Goal: Communication & Community: Share content

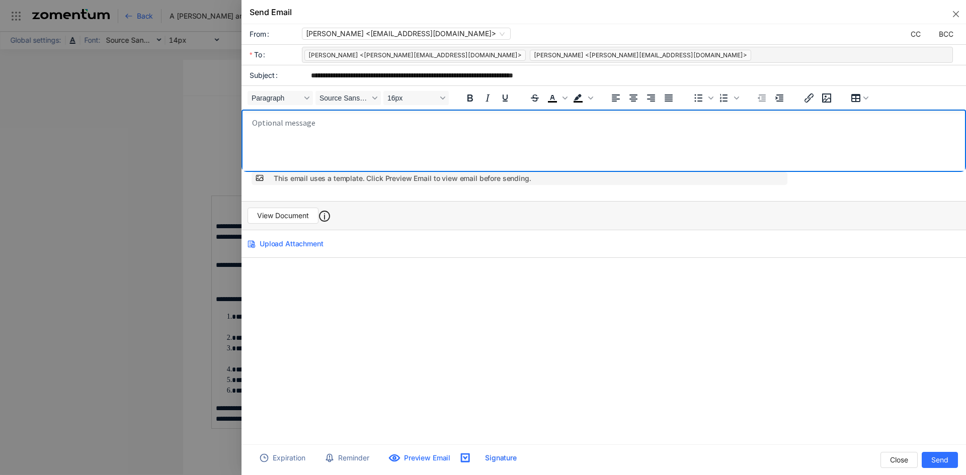
click at [285, 136] on body "Rich Text Area. Press ALT-0 for help." at bounding box center [607, 143] width 710 height 50
click at [262, 129] on body "Rich Text Area. Press ALT-0 for help." at bounding box center [607, 143] width 710 height 50
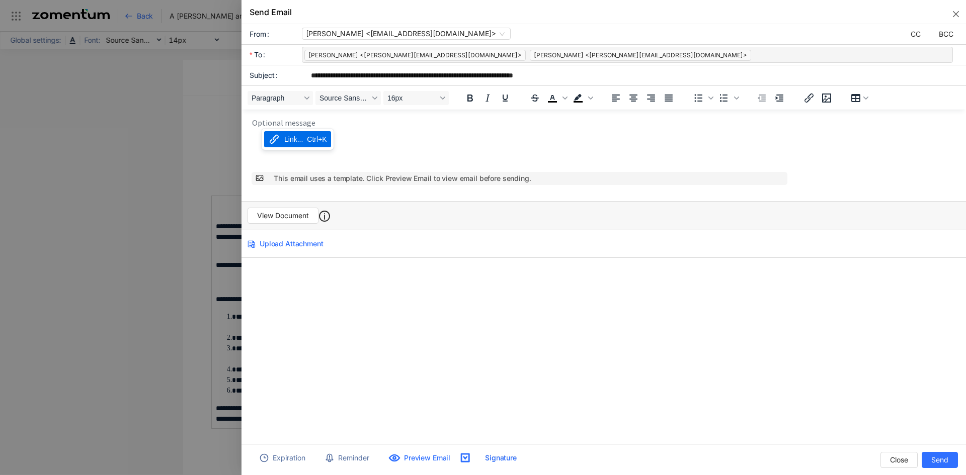
click at [382, 140] on body "Rich Text Area. Press ALT-0 for help." at bounding box center [607, 143] width 710 height 50
click at [300, 150] on div "Link..." at bounding box center [304, 149] width 19 height 12
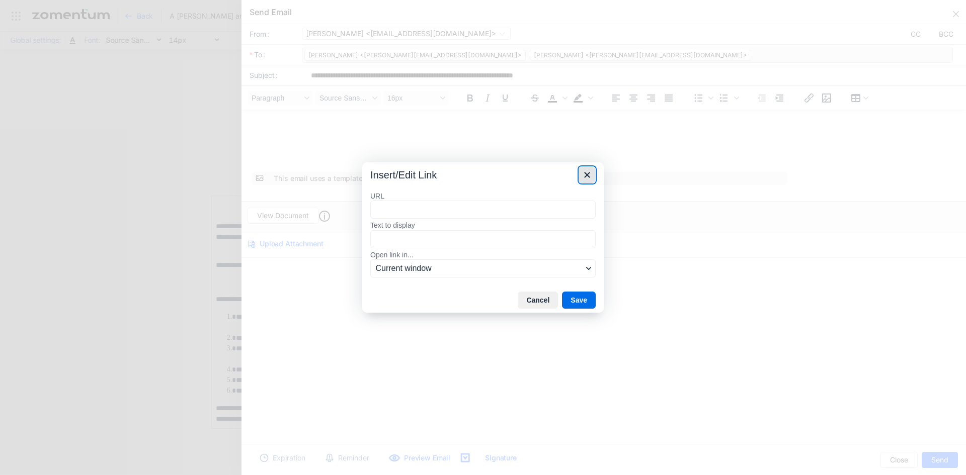
click at [579, 175] on button "Close" at bounding box center [587, 175] width 17 height 17
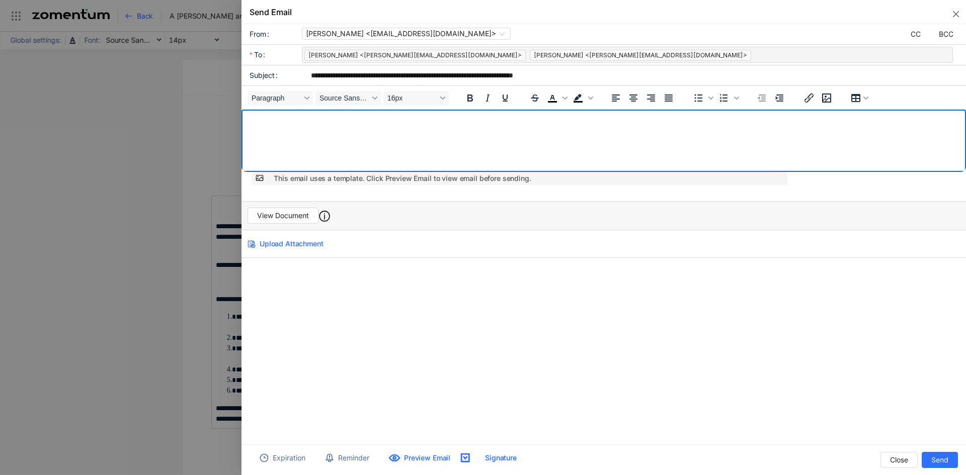
click at [257, 122] on p "Rich Text Area. Press ALT-0 for help." at bounding box center [606, 122] width 709 height 9
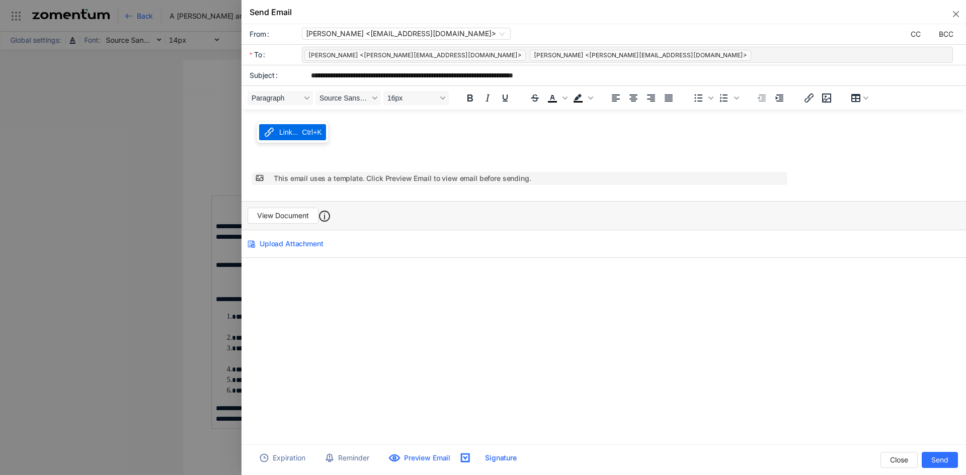
click at [393, 164] on body "Rich Text Area. Press ALT-0 for help." at bounding box center [607, 143] width 710 height 50
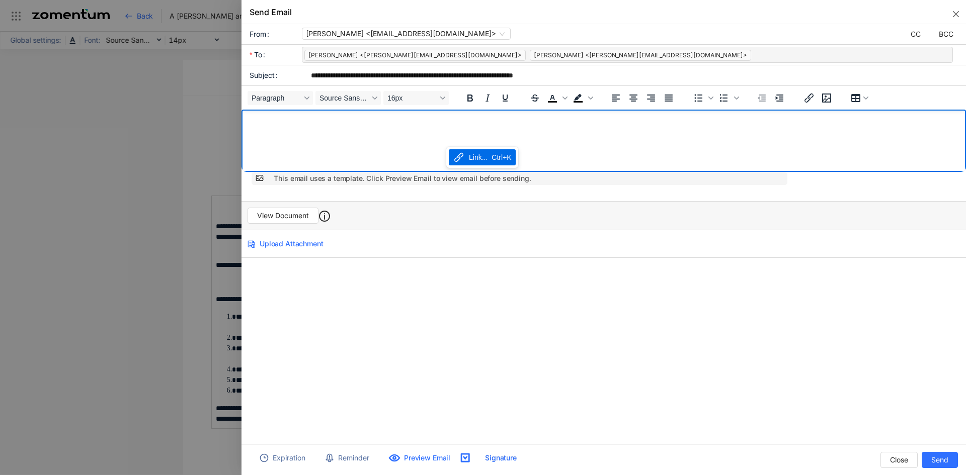
click at [319, 132] on body "Rich Text Area. Press ALT-0 for help." at bounding box center [607, 143] width 710 height 50
click at [956, 12] on icon "close" at bounding box center [956, 14] width 8 height 8
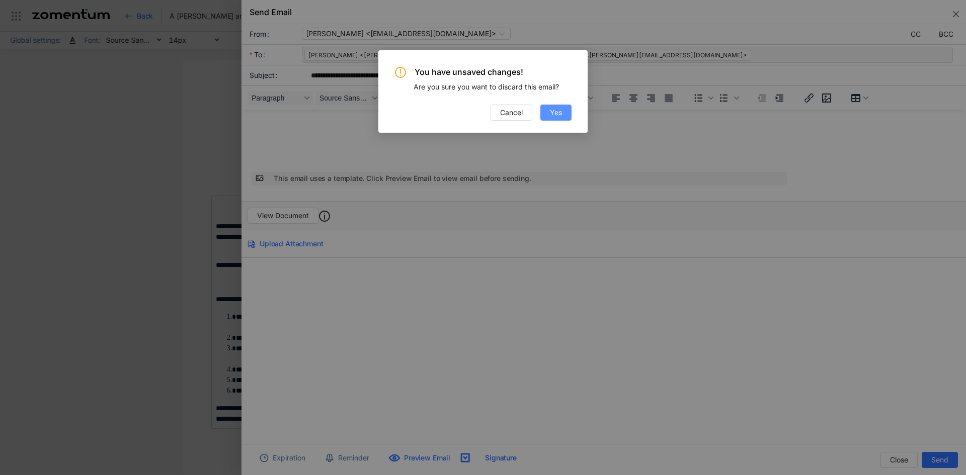
click at [544, 111] on button "Yes" at bounding box center [555, 113] width 31 height 16
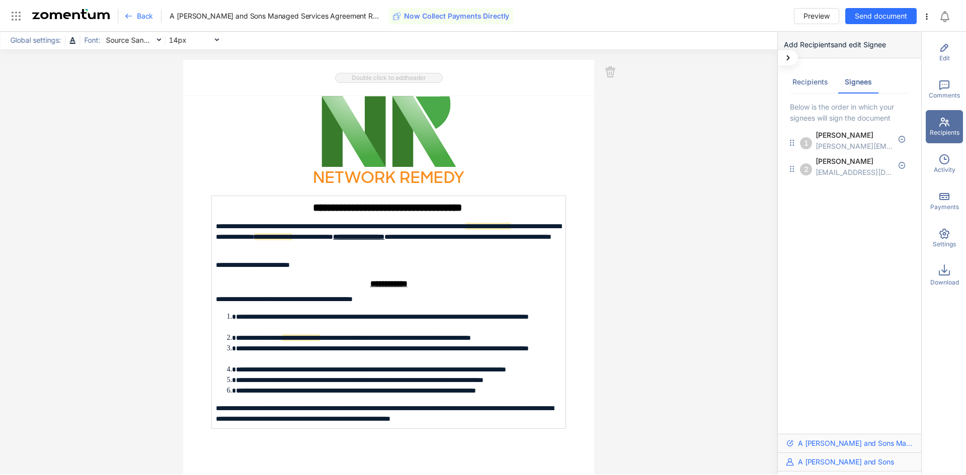
click at [553, 109] on div "You have unsaved changes! Are you sure you want to discard this email? Cancel Y…" at bounding box center [483, 237] width 966 height 475
click at [865, 18] on span "Send document" at bounding box center [881, 16] width 52 height 11
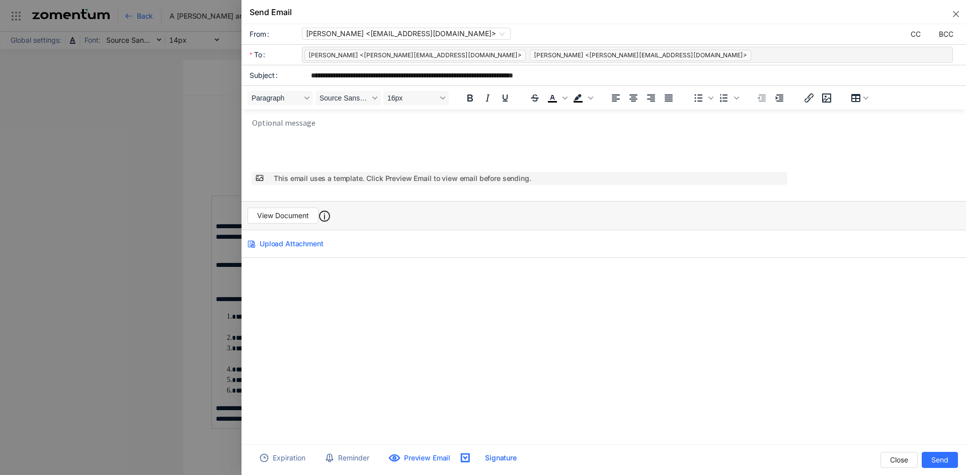
click at [256, 126] on body "Rich Text Area. Press ALT-0 for help." at bounding box center [607, 143] width 710 height 50
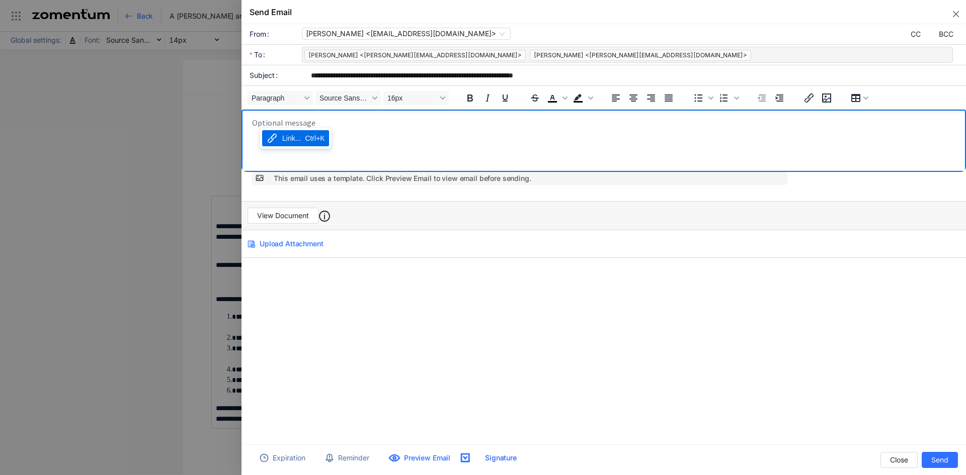
click at [266, 122] on body "Rich Text Area. Press ALT-0 for help." at bounding box center [607, 143] width 710 height 50
click at [253, 121] on p "Rich Text Area. Press ALT-0 for help." at bounding box center [606, 123] width 709 height 10
click at [247, 141] on html at bounding box center [604, 141] width 725 height 62
click at [276, 135] on body "Rich Text Area. Press ALT-0 for help." at bounding box center [607, 143] width 710 height 50
click at [334, 134] on body "Rich Text Area. Press ALT-0 for help." at bounding box center [607, 143] width 710 height 50
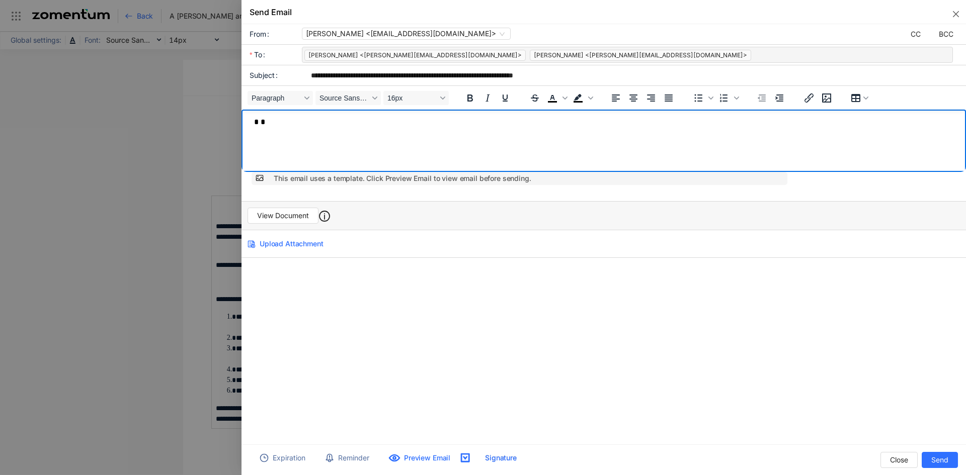
click at [334, 134] on body "Rich Text Area. Press ALT-0 for help." at bounding box center [607, 143] width 710 height 50
click at [806, 102] on icon "Insert/edit link" at bounding box center [809, 98] width 9 height 9
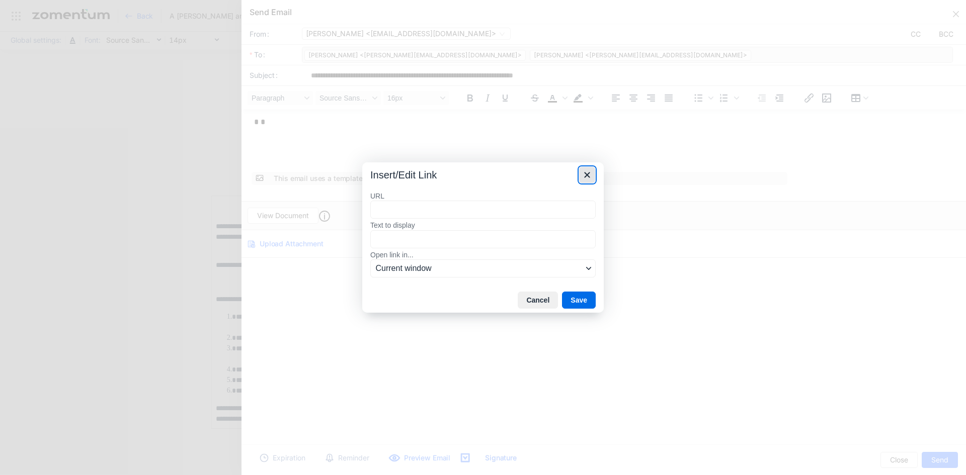
click at [579, 176] on button "Close" at bounding box center [587, 175] width 17 height 17
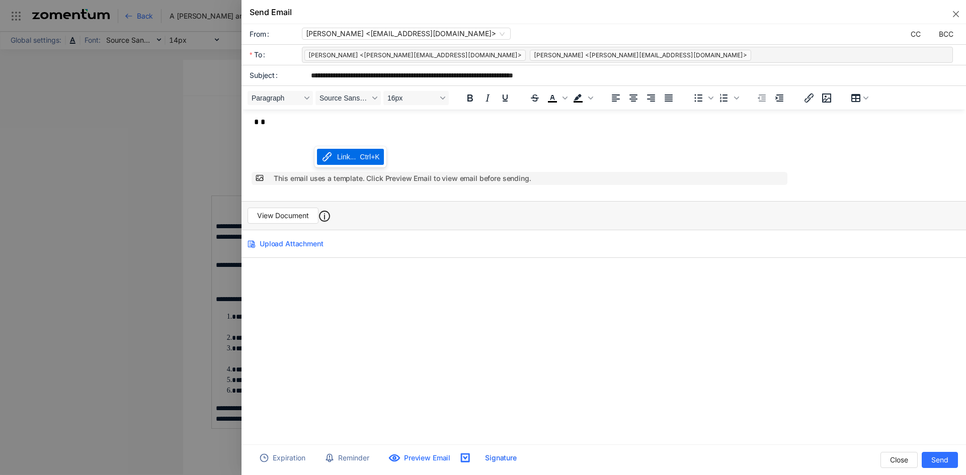
click at [284, 131] on body "Rich Text Area. Press ALT-0 for help." at bounding box center [607, 143] width 710 height 50
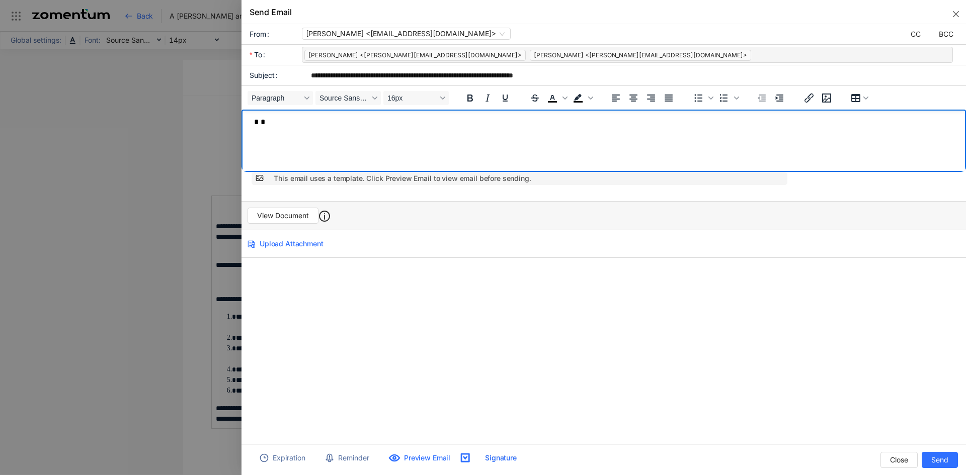
click at [273, 125] on p "Rich Text Area. Press ALT-0 for help." at bounding box center [606, 123] width 709 height 10
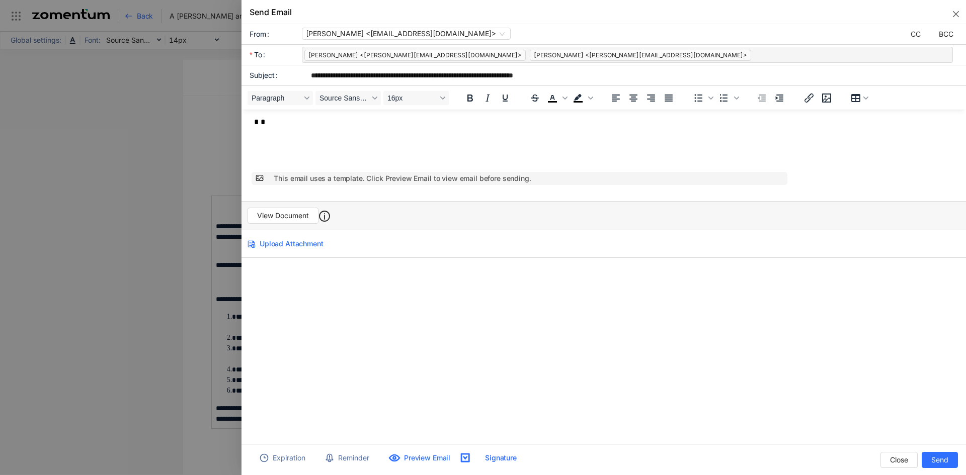
click at [328, 278] on div "**********" at bounding box center [604, 239] width 725 height 430
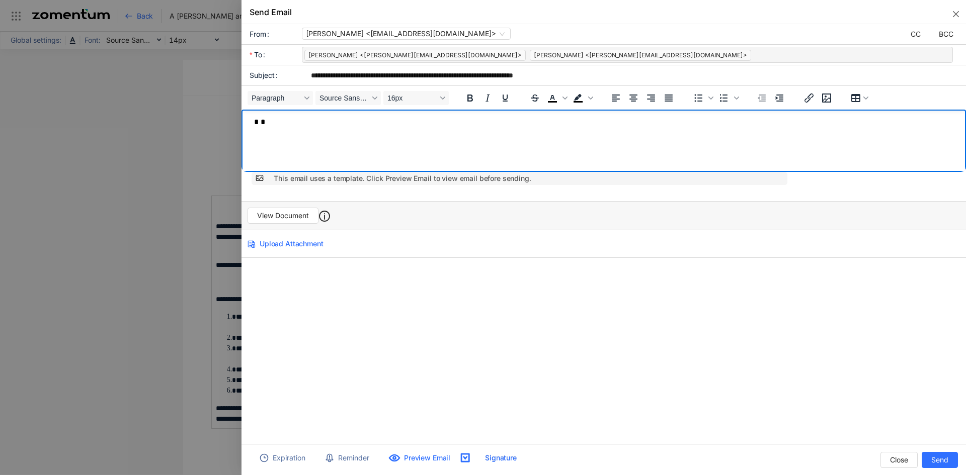
click at [271, 128] on body "Rich Text Area. Press ALT-0 for help." at bounding box center [607, 143] width 710 height 50
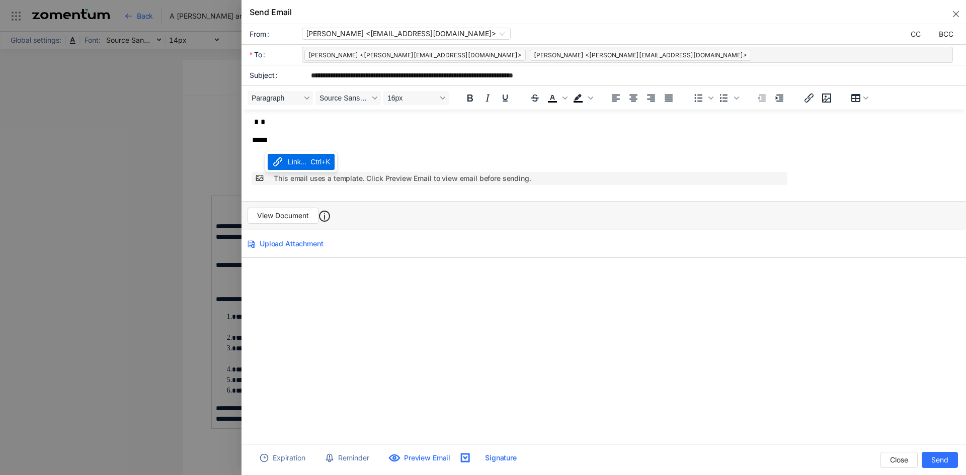
click at [266, 148] on body "*****" at bounding box center [607, 143] width 710 height 50
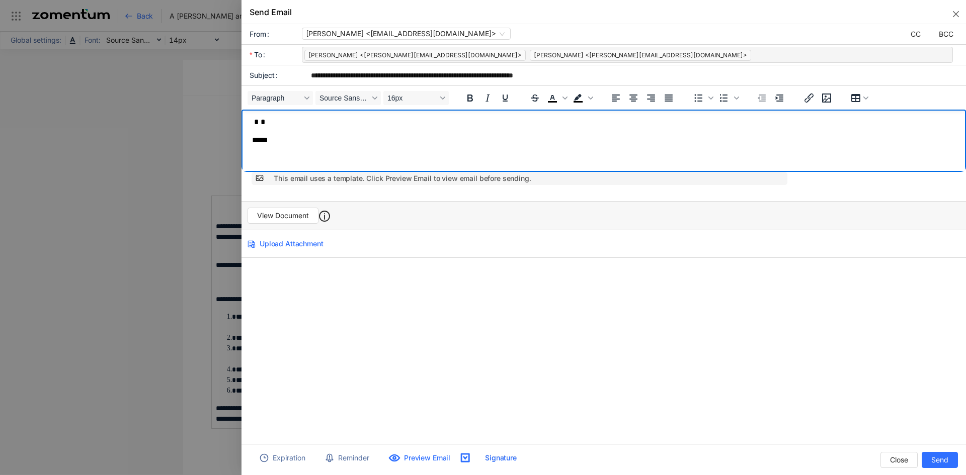
click at [276, 143] on p "*****" at bounding box center [606, 141] width 709 height 10
drag, startPoint x: 282, startPoint y: 142, endPoint x: 454, endPoint y: 244, distance: 199.8
click at [242, 134] on html "*****" at bounding box center [604, 141] width 725 height 62
click at [268, 128] on body "Rich Text Area. Press ALT-0 for help." at bounding box center [607, 143] width 710 height 50
click at [259, 120] on p "Rich Text Area. Press ALT-0 for help." at bounding box center [606, 123] width 709 height 10
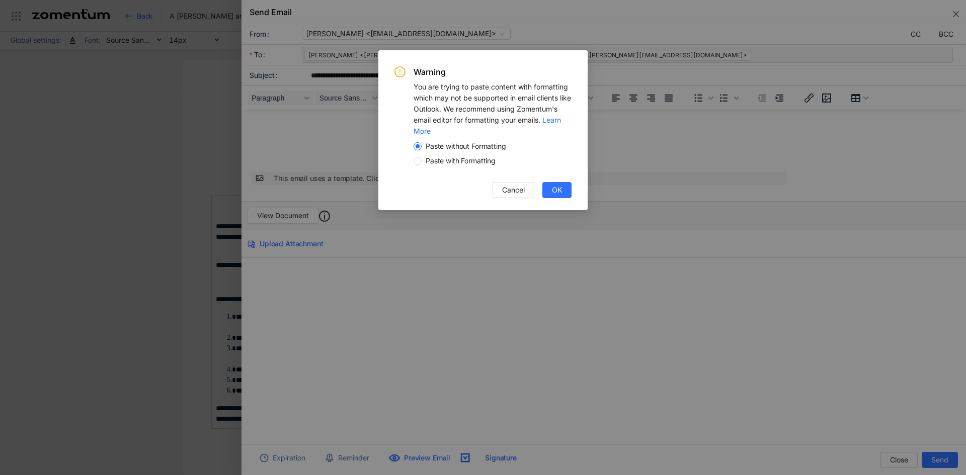
click at [425, 163] on span "Paste with Formatting" at bounding box center [461, 161] width 78 height 10
click at [553, 197] on button "OK" at bounding box center [556, 190] width 29 height 16
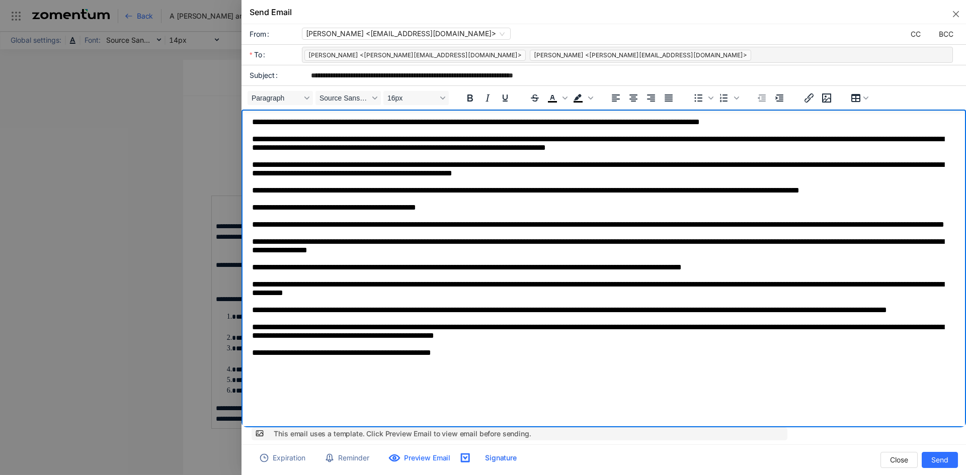
click at [252, 122] on p "**********" at bounding box center [603, 269] width 702 height 302
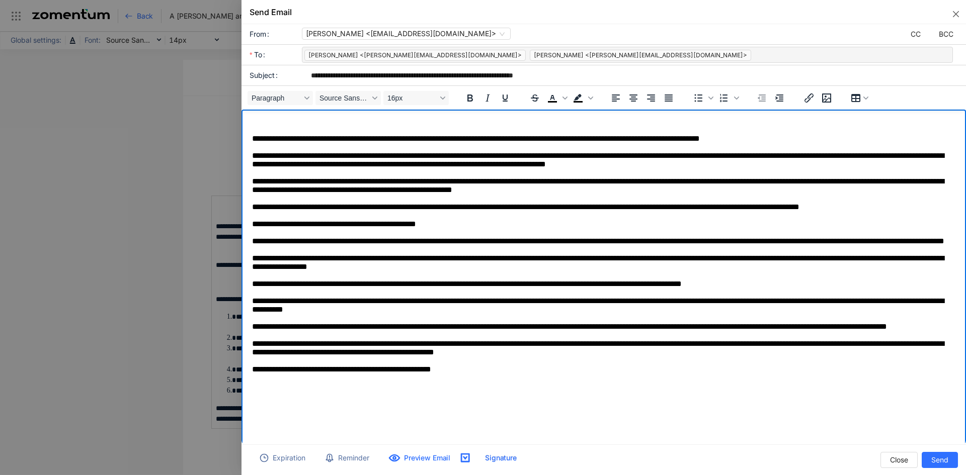
click at [257, 128] on body "**********" at bounding box center [607, 277] width 710 height 318
click at [255, 123] on p "Rich Text Area. Press ALT-0 for help." at bounding box center [606, 122] width 709 height 9
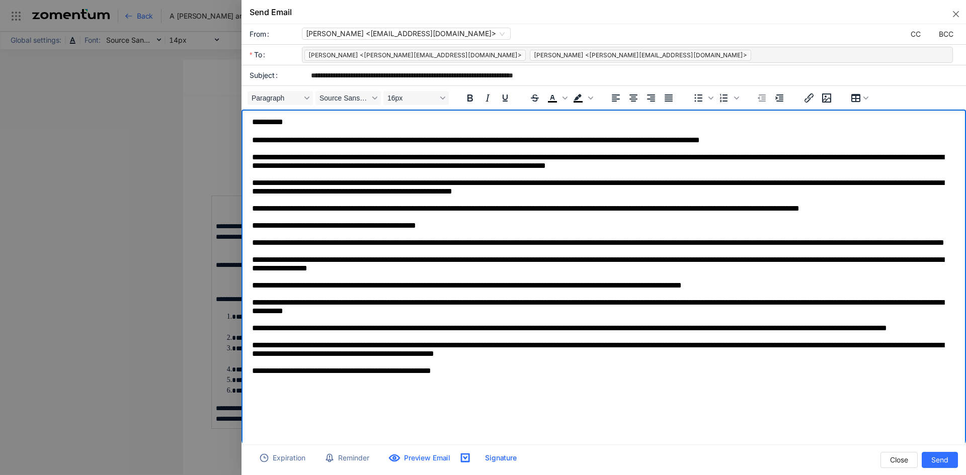
click at [550, 165] on p "**********" at bounding box center [603, 287] width 702 height 302
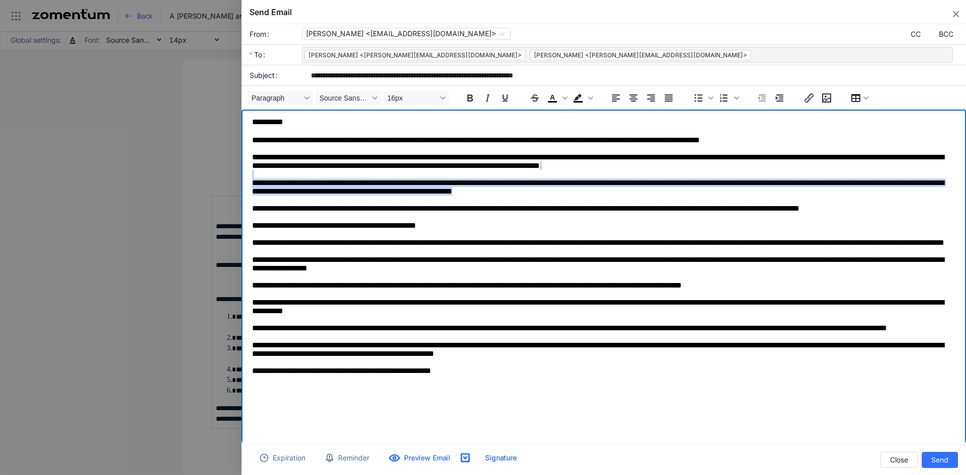
drag, startPoint x: 657, startPoint y: 192, endPoint x: 626, endPoint y: 173, distance: 35.9
click at [633, 175] on p "**********" at bounding box center [603, 287] width 702 height 302
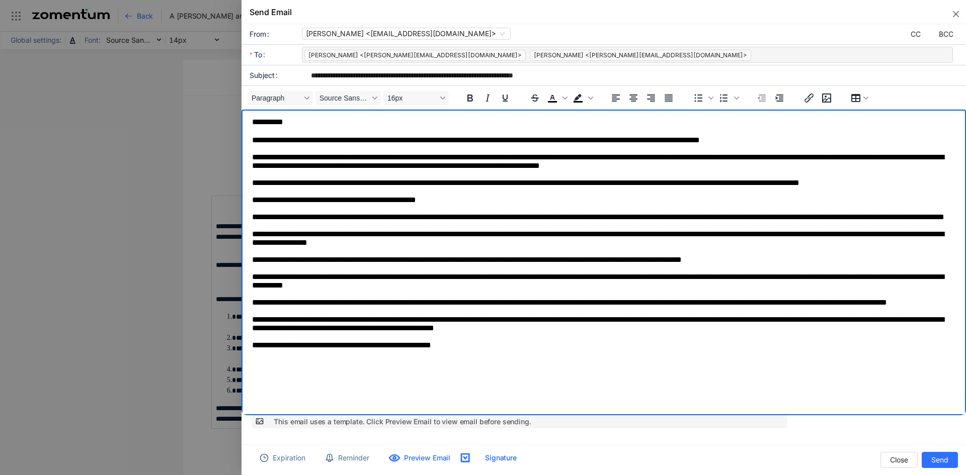
click at [612, 161] on p "**********" at bounding box center [603, 272] width 702 height 272
click at [613, 164] on p "**********" at bounding box center [603, 272] width 702 height 272
click at [548, 164] on p "**********" at bounding box center [603, 272] width 702 height 272
click at [616, 164] on p "**********" at bounding box center [603, 272] width 702 height 272
click at [657, 173] on p "**********" at bounding box center [603, 272] width 702 height 272
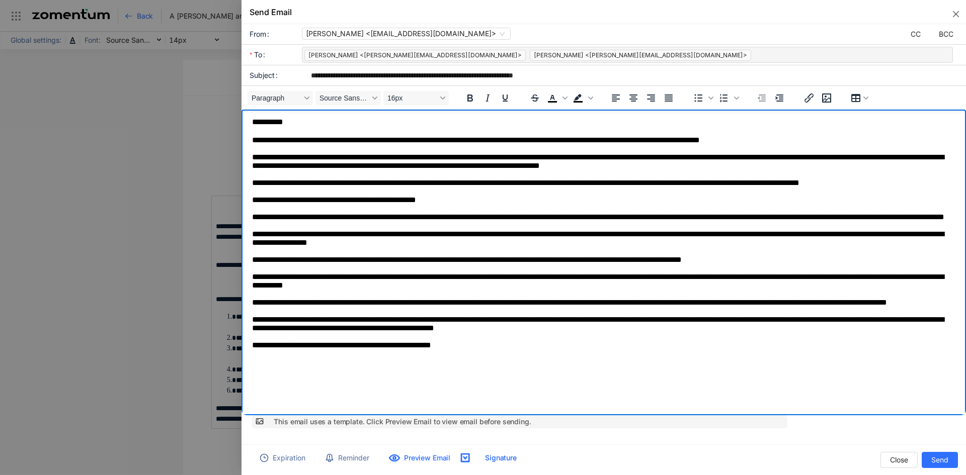
click at [614, 161] on p "**********" at bounding box center [603, 272] width 702 height 272
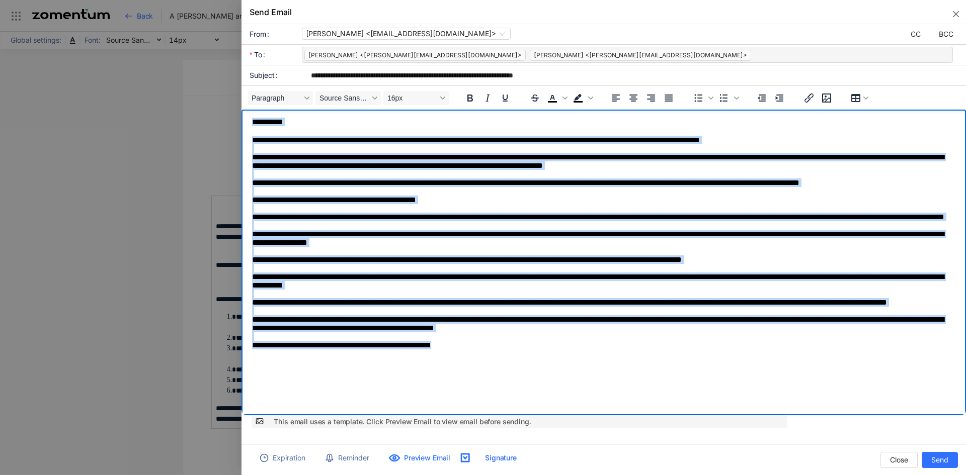
drag, startPoint x: 466, startPoint y: 382, endPoint x: 321, endPoint y: 131, distance: 290.1
click at [242, 110] on html "**********" at bounding box center [604, 263] width 725 height 306
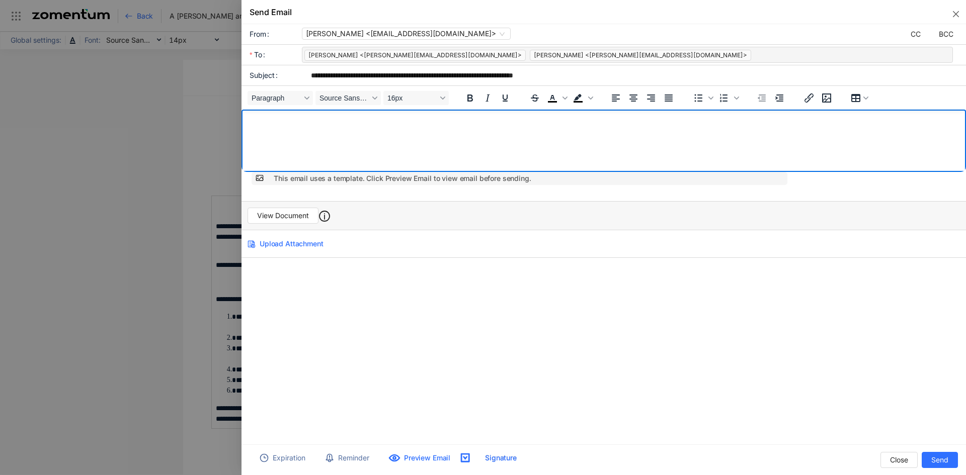
click at [289, 147] on body "Rich Text Area. Press ALT-0 for help." at bounding box center [607, 143] width 710 height 50
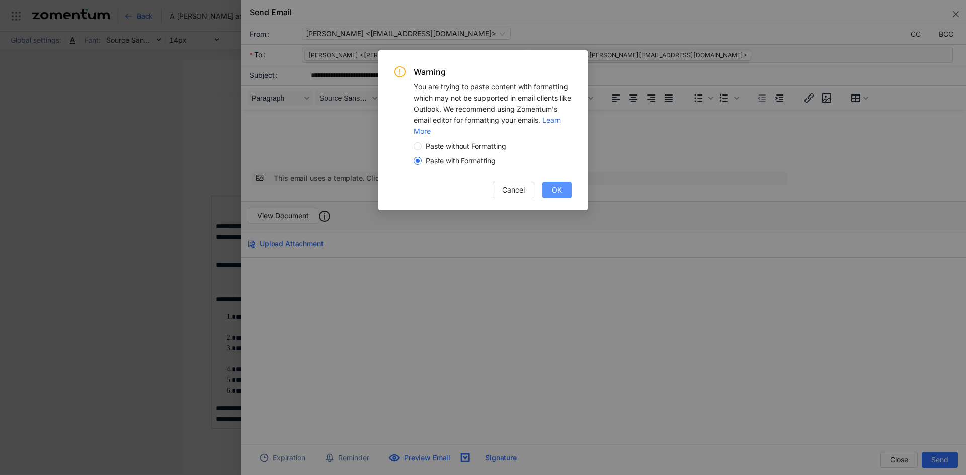
click at [549, 191] on button "OK" at bounding box center [556, 190] width 29 height 16
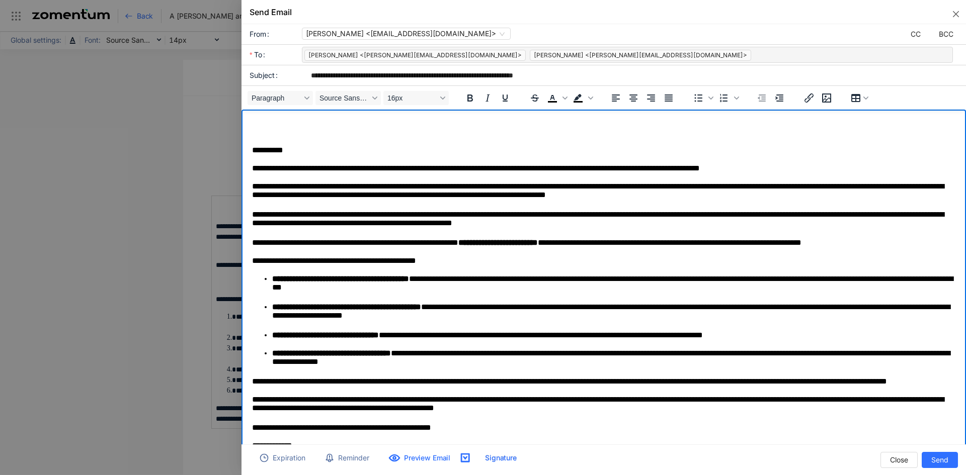
scroll to position [50, 0]
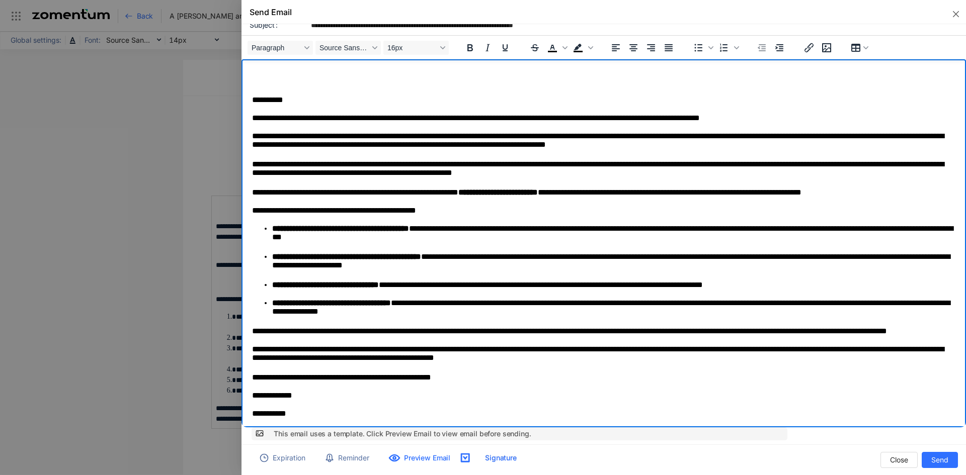
click at [252, 100] on p "**********" at bounding box center [603, 101] width 702 height 10
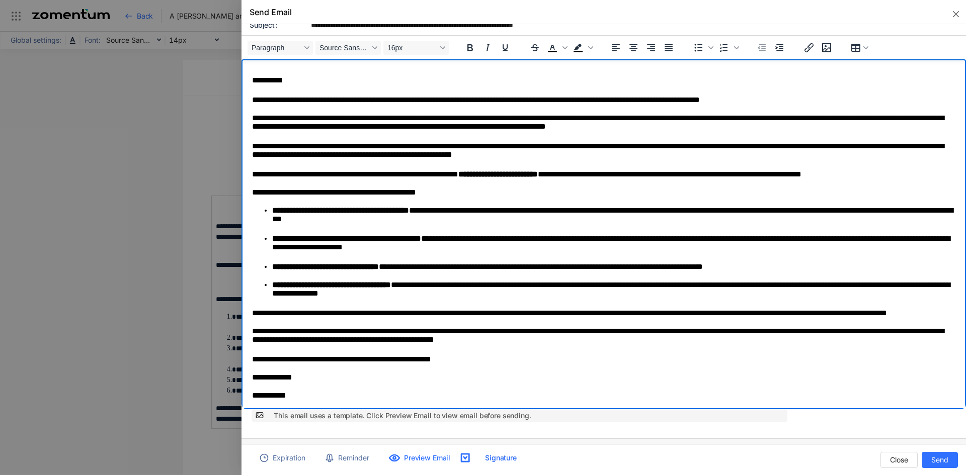
click at [285, 83] on p "**********" at bounding box center [603, 77] width 702 height 20
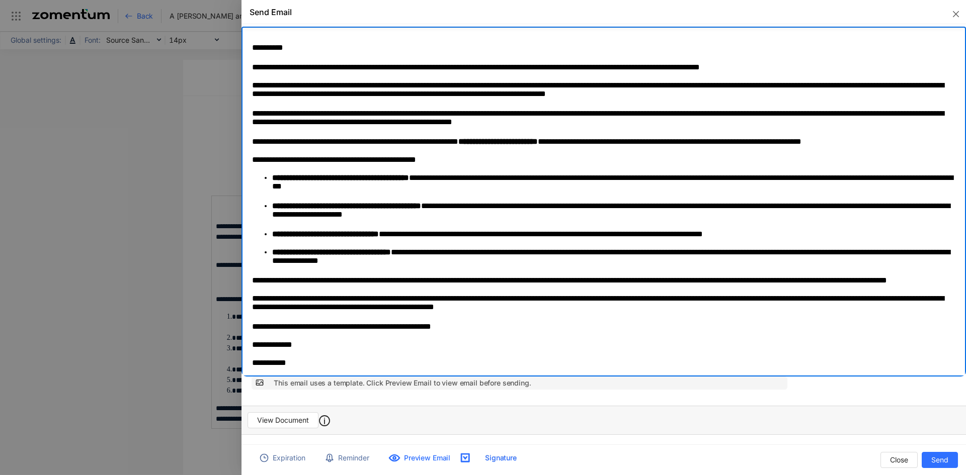
scroll to position [84, 0]
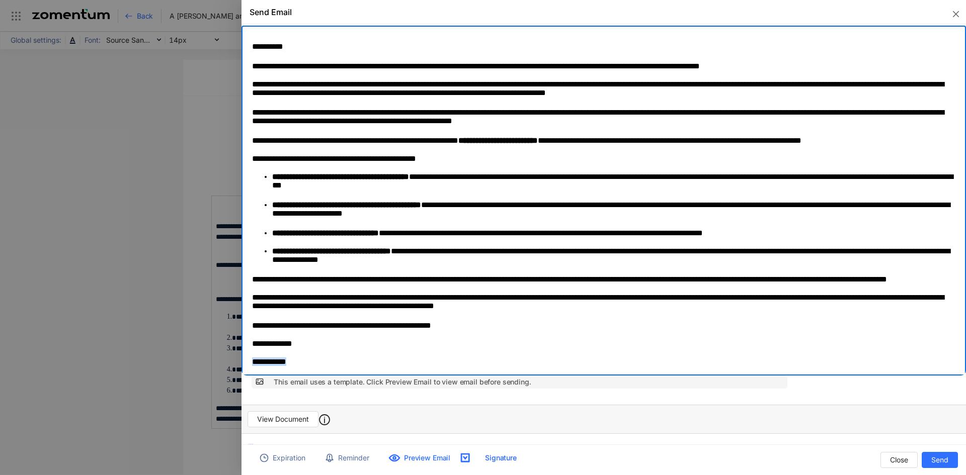
drag, startPoint x: 299, startPoint y: 361, endPoint x: 251, endPoint y: 367, distance: 48.6
click at [251, 367] on html "**********" at bounding box center [604, 201] width 725 height 350
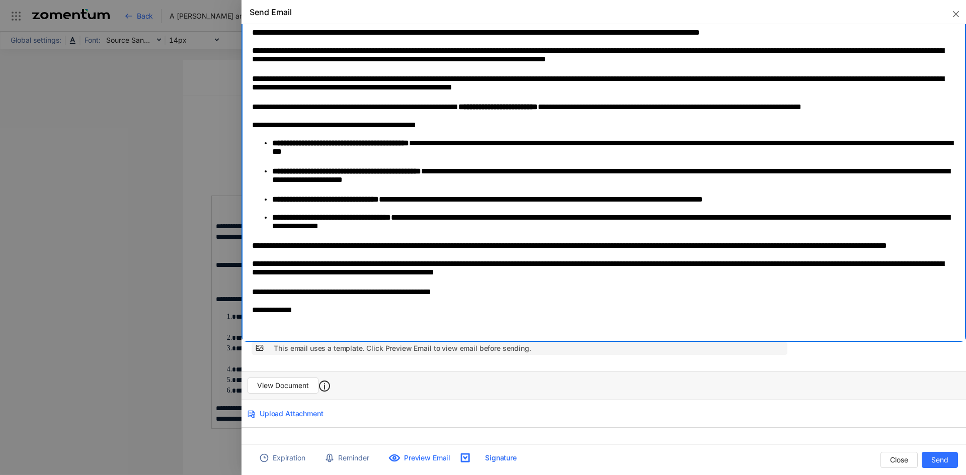
scroll to position [116, 0]
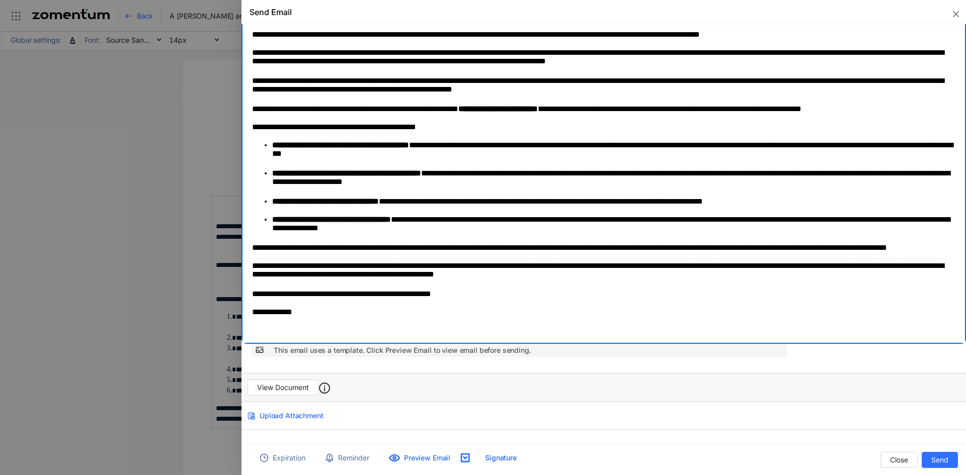
click at [527, 274] on p "**********" at bounding box center [603, 272] width 702 height 20
drag, startPoint x: 530, startPoint y: 278, endPoint x: 463, endPoint y: 277, distance: 66.9
click at [463, 277] on p "**********" at bounding box center [603, 272] width 702 height 20
click at [470, 273] on p "**********" at bounding box center [603, 272] width 702 height 20
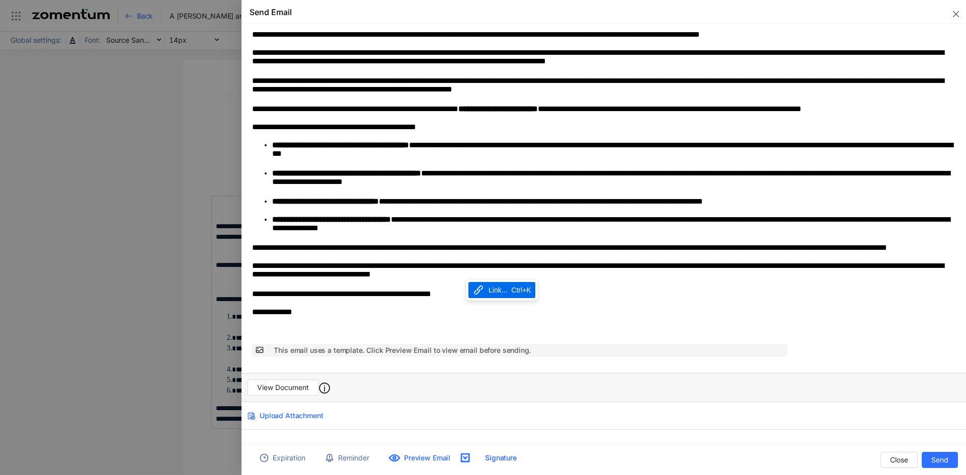
click at [495, 286] on div "Link..." at bounding box center [498, 290] width 19 height 12
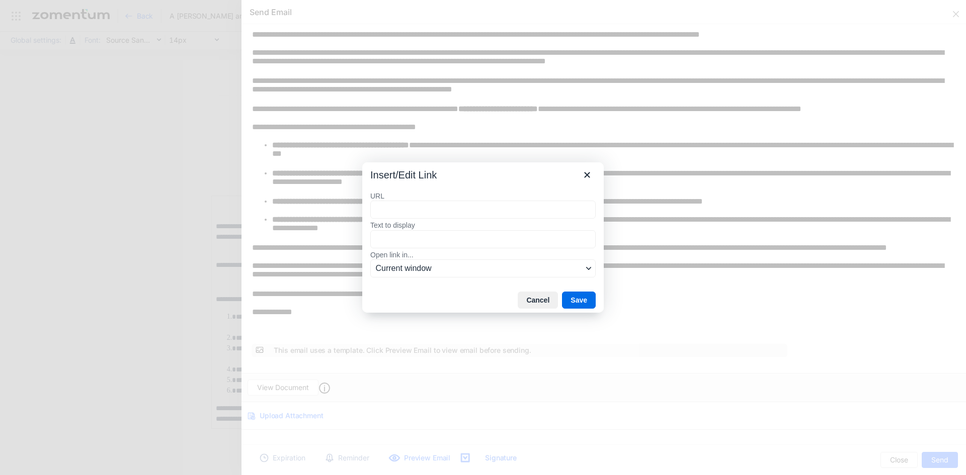
type input "**********"
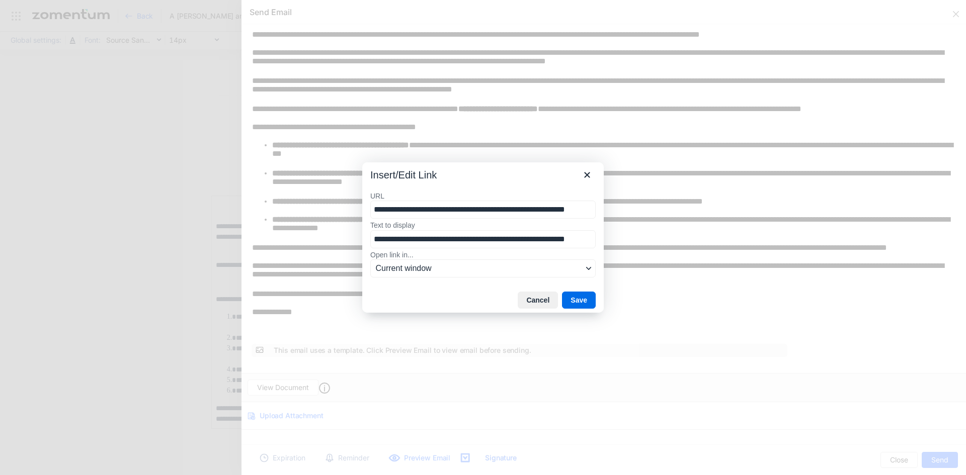
scroll to position [0, 19]
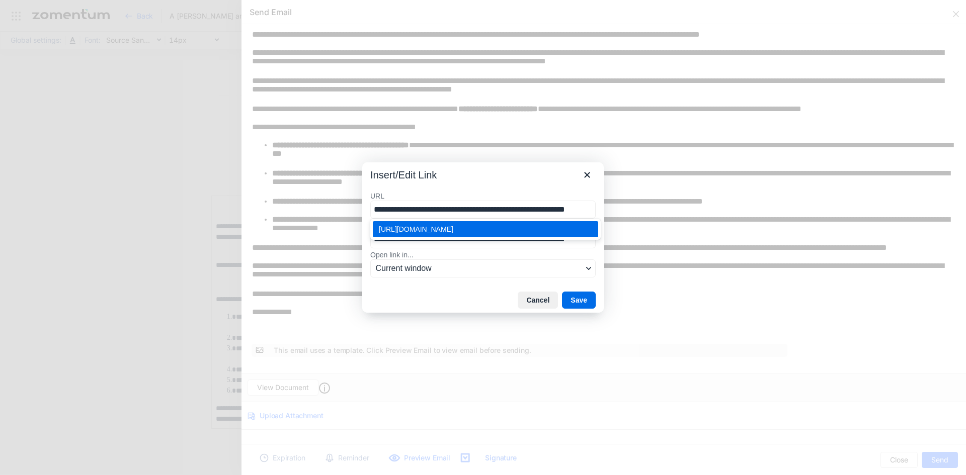
click at [466, 230] on div "[URL][DOMAIN_NAME]" at bounding box center [486, 229] width 215 height 12
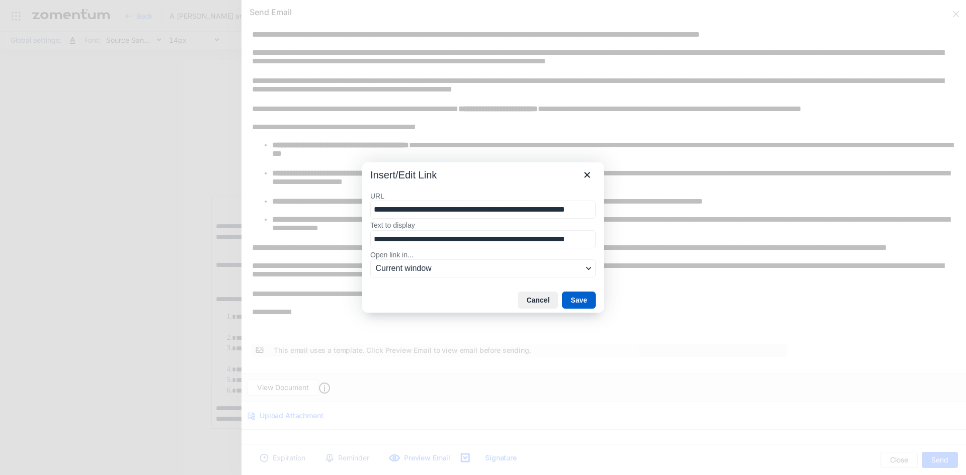
click at [580, 297] on button "Save" at bounding box center [579, 300] width 34 height 17
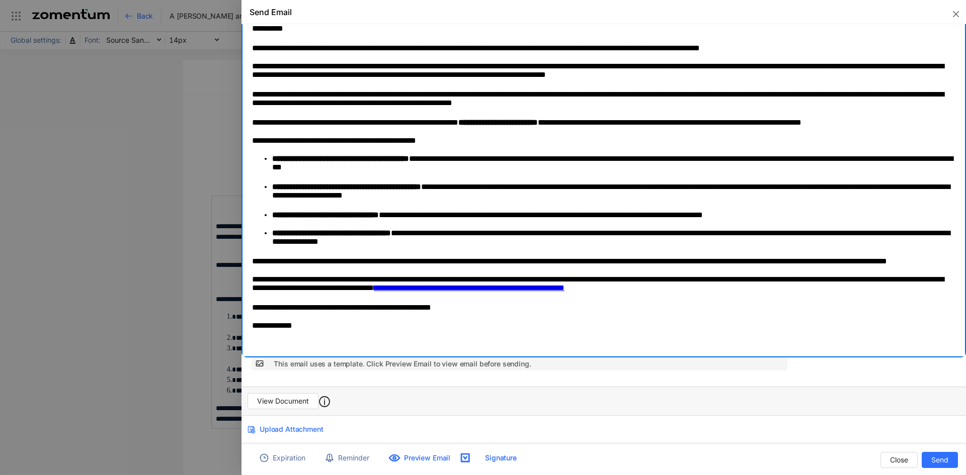
scroll to position [118, 0]
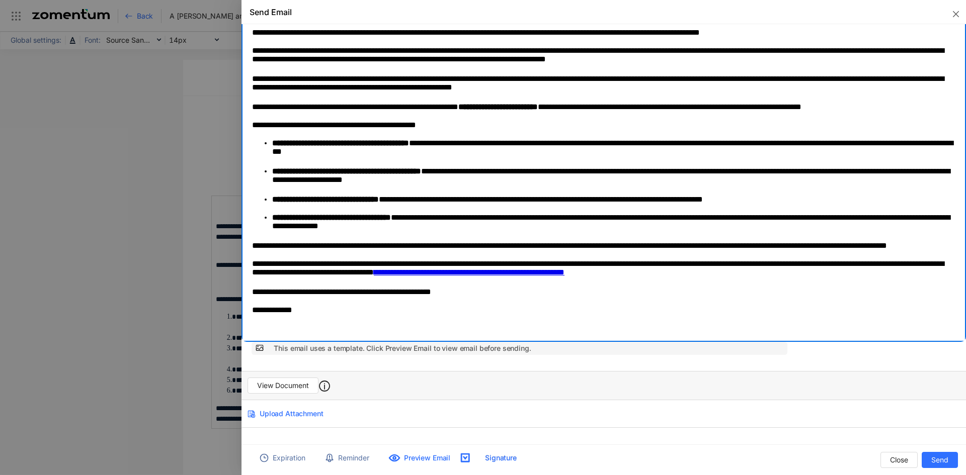
drag, startPoint x: 434, startPoint y: 329, endPoint x: 344, endPoint y: 328, distance: 90.1
click at [344, 328] on p "Rich Text Area. Press ALT-0 for help." at bounding box center [603, 329] width 702 height 10
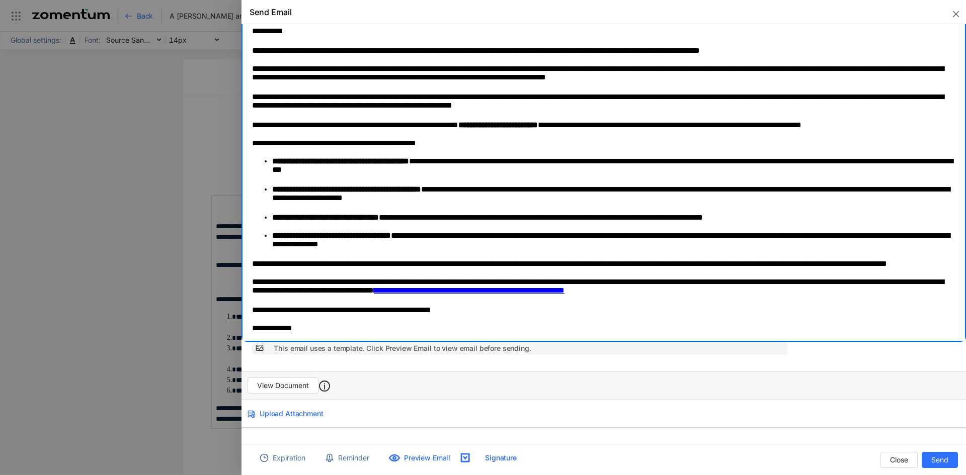
scroll to position [99, 0]
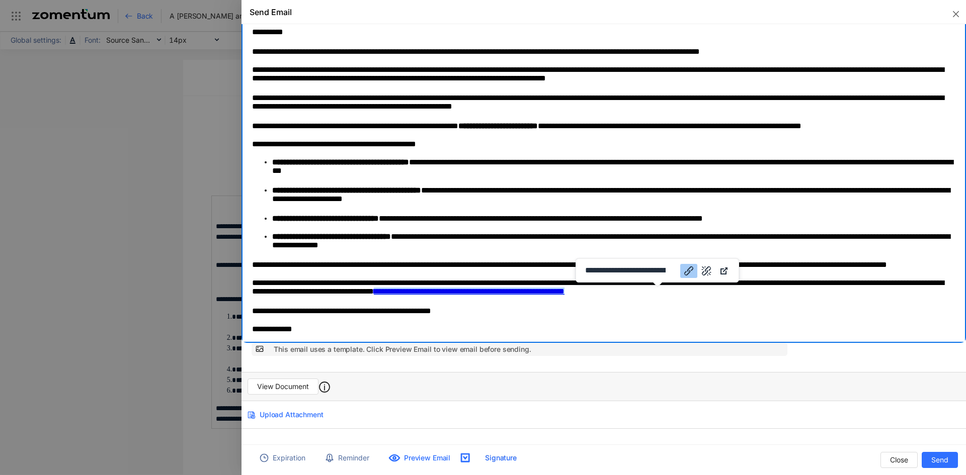
click at [565, 295] on link "**********" at bounding box center [469, 292] width 191 height 8
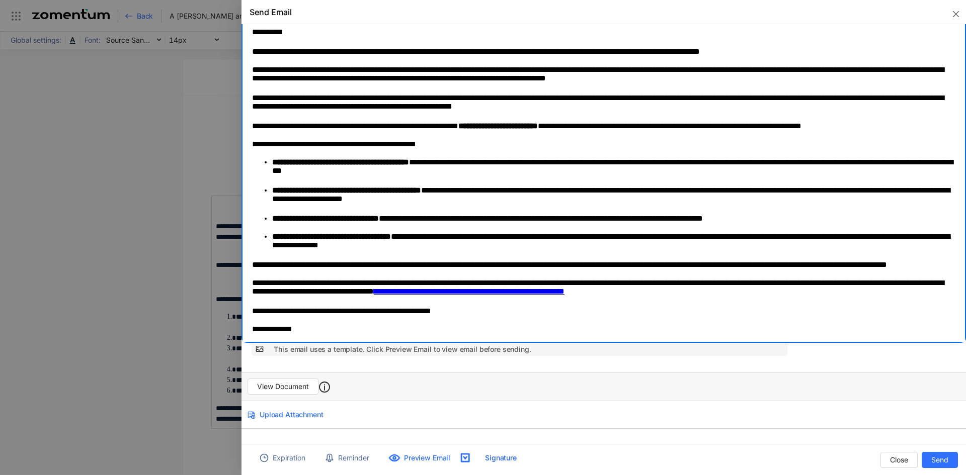
click at [696, 330] on p "**********" at bounding box center [603, 330] width 702 height 10
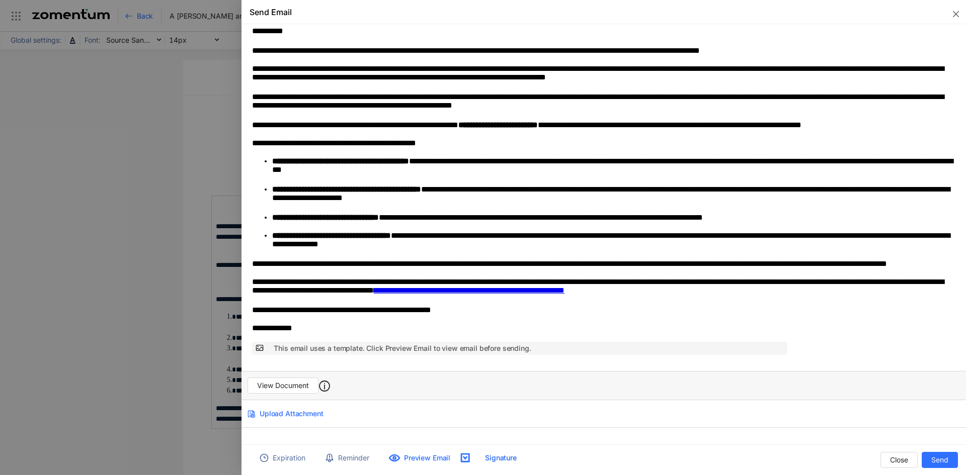
click at [343, 462] on span "Reminder" at bounding box center [353, 458] width 31 height 11
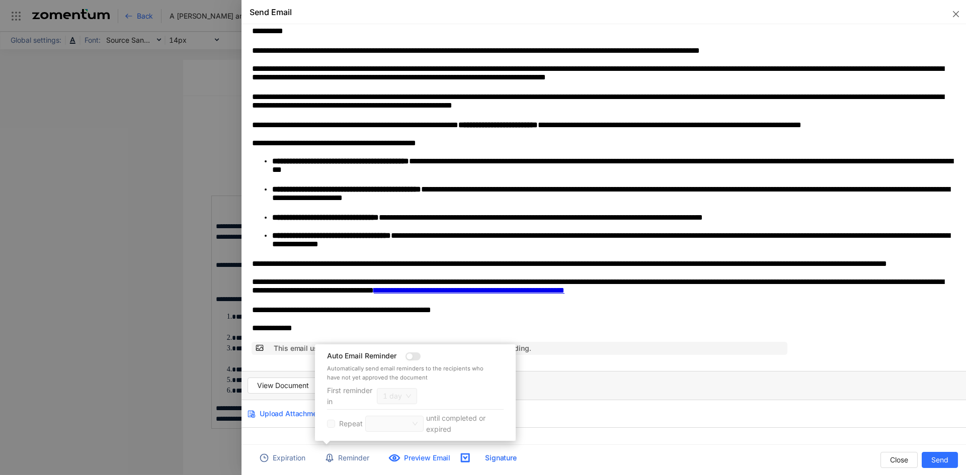
click at [350, 423] on span "Repeat" at bounding box center [351, 424] width 24 height 11
drag, startPoint x: 350, startPoint y: 423, endPoint x: 352, endPoint y: 412, distance: 11.3
click at [352, 412] on div "Auto Email Reminder Automatically send email reminders to the recipients who ha…" at bounding box center [415, 393] width 177 height 84
click at [357, 425] on span "Repeat" at bounding box center [351, 424] width 24 height 11
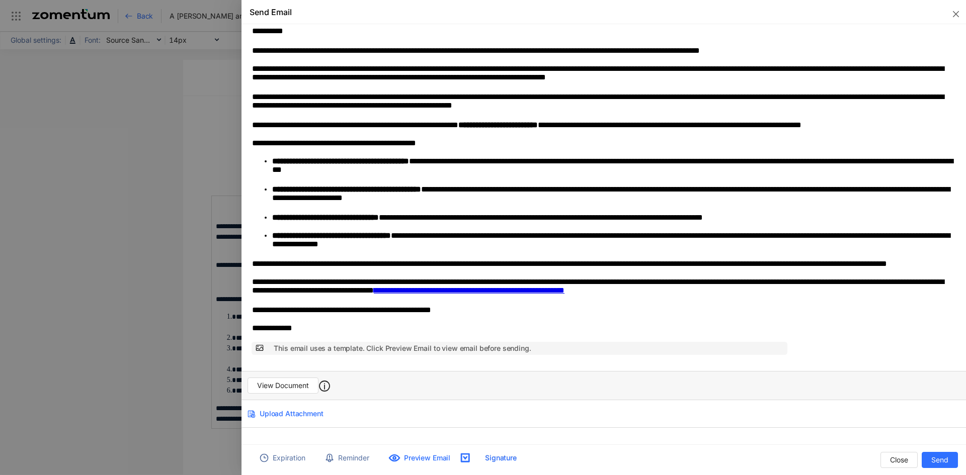
click at [275, 468] on div "Expiration" at bounding box center [282, 460] width 65 height 20
click at [347, 460] on span "Reminder" at bounding box center [353, 458] width 31 height 11
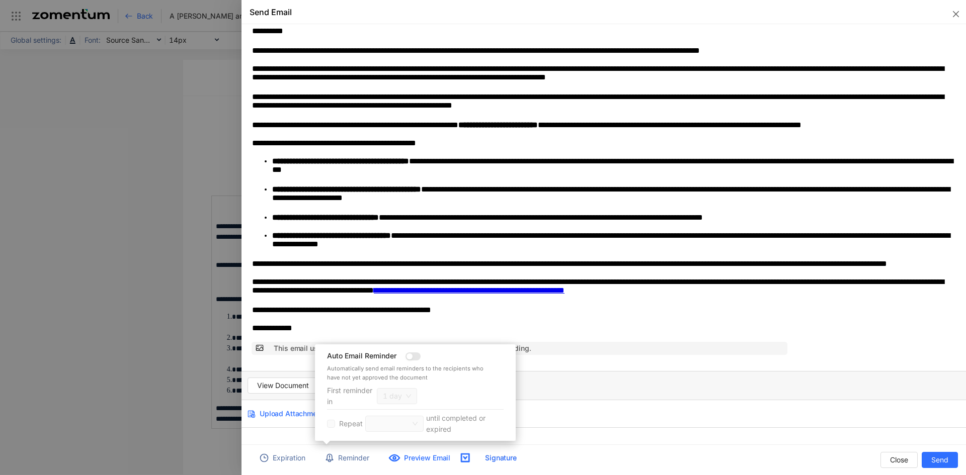
click at [361, 429] on span "Repeat" at bounding box center [351, 424] width 24 height 11
click at [451, 423] on span "until completed or expired" at bounding box center [464, 424] width 77 height 22
click at [276, 458] on span "Expiration" at bounding box center [289, 458] width 33 height 11
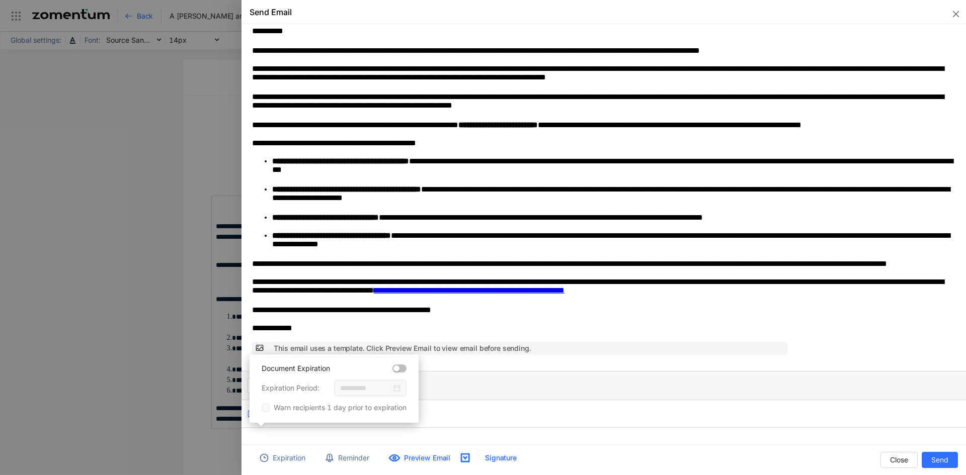
click at [400, 366] on label "Document Expiration" at bounding box center [334, 368] width 145 height 11
click at [400, 366] on button "Document Expiration" at bounding box center [399, 369] width 14 height 8
click at [400, 371] on button "Document Expiration" at bounding box center [399, 369] width 14 height 8
click at [399, 371] on div "button" at bounding box center [396, 369] width 6 height 6
click at [514, 380] on div "View Document" at bounding box center [604, 385] width 725 height 29
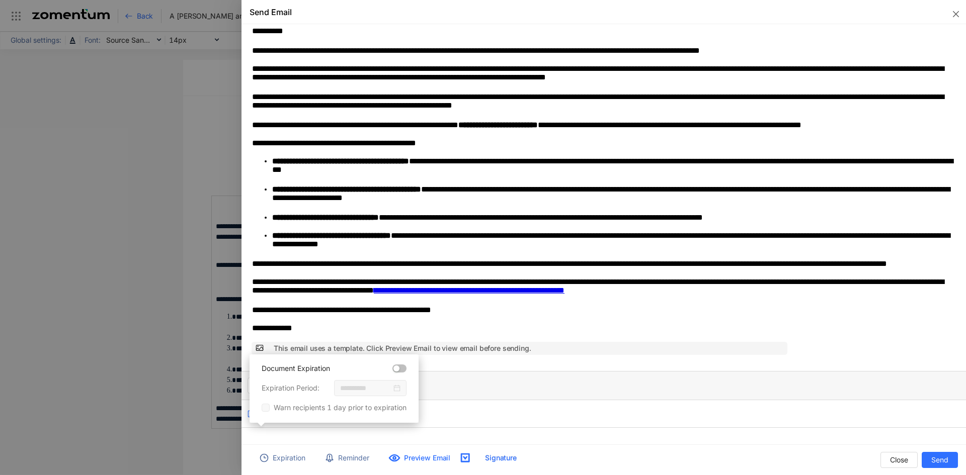
click at [401, 369] on button "Document Expiration" at bounding box center [399, 369] width 14 height 8
click at [402, 371] on div "button" at bounding box center [402, 369] width 6 height 6
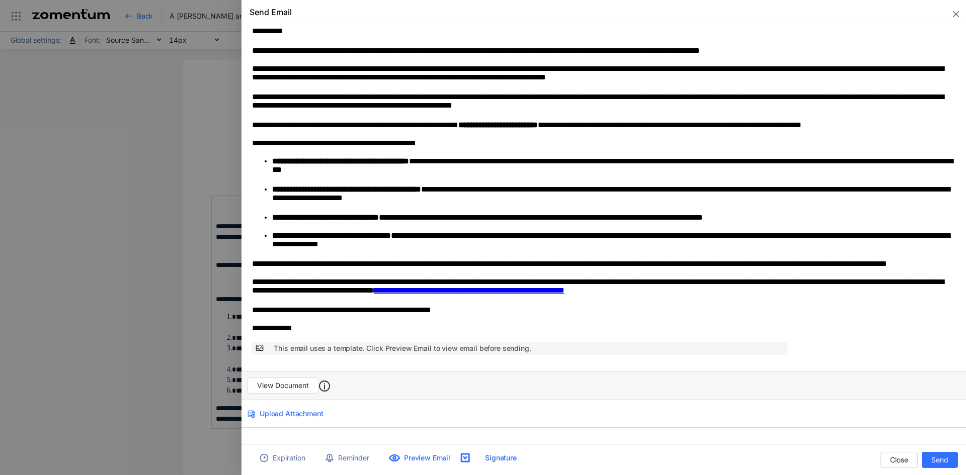
click at [344, 466] on button "Reminder" at bounding box center [347, 458] width 64 height 16
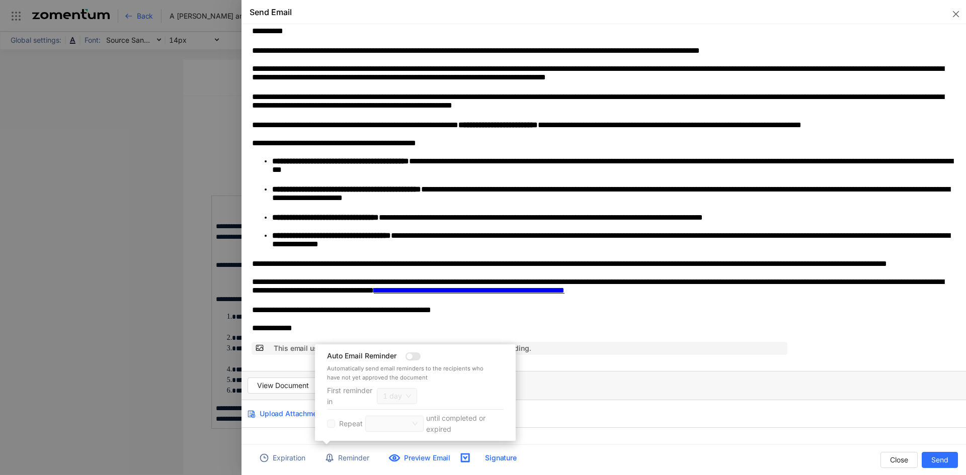
click at [346, 428] on span "Repeat" at bounding box center [351, 424] width 24 height 11
click at [449, 418] on span "until completed or expired" at bounding box center [464, 424] width 77 height 22
click at [328, 391] on span "First reminder in" at bounding box center [352, 396] width 50 height 22
click at [593, 394] on div "View Document" at bounding box center [604, 385] width 725 height 29
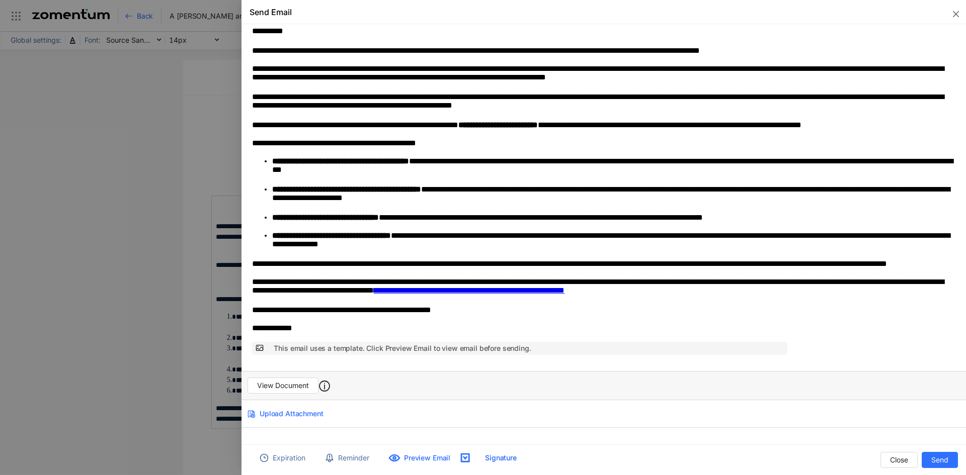
click at [435, 456] on span "Preview Email" at bounding box center [427, 458] width 46 height 10
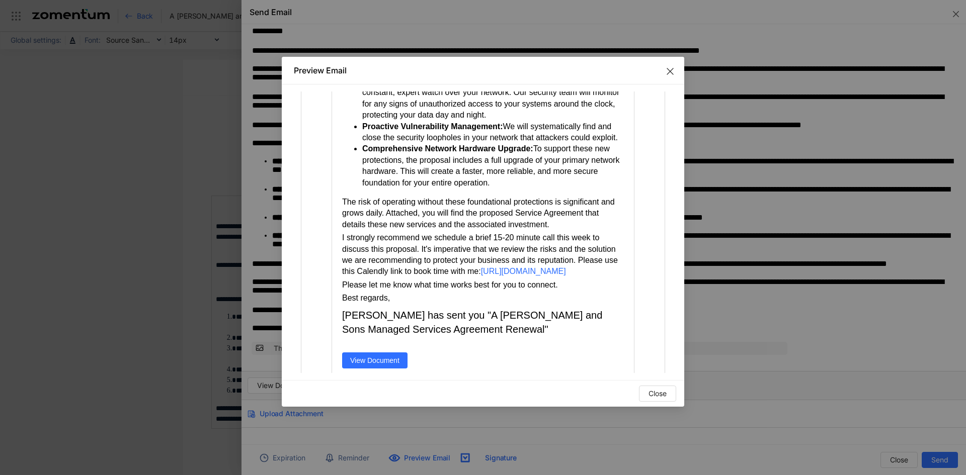
scroll to position [443, 0]
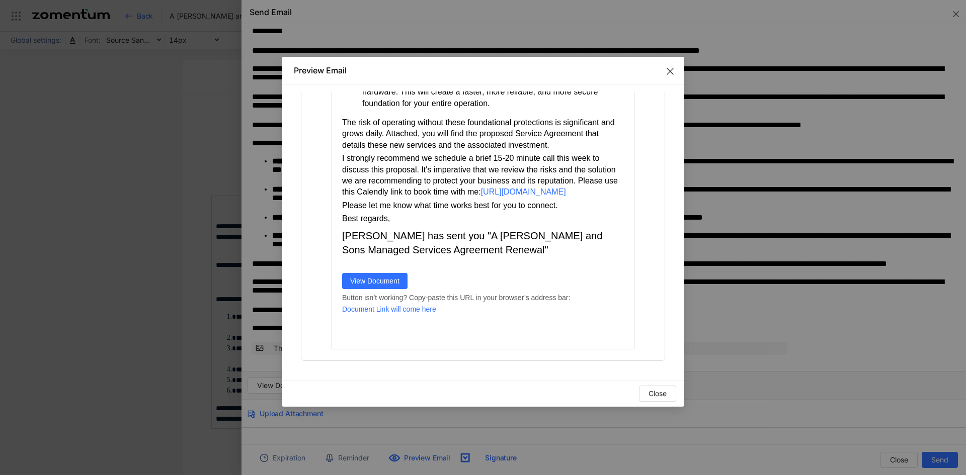
click at [378, 289] on div at bounding box center [483, 291] width 302 height 4
click at [366, 283] on span "View Document" at bounding box center [374, 281] width 49 height 8
click at [378, 283] on span "View Document" at bounding box center [374, 281] width 49 height 8
click at [350, 280] on span "View Document" at bounding box center [374, 281] width 49 height 8
click at [370, 283] on span "View Document" at bounding box center [374, 281] width 49 height 8
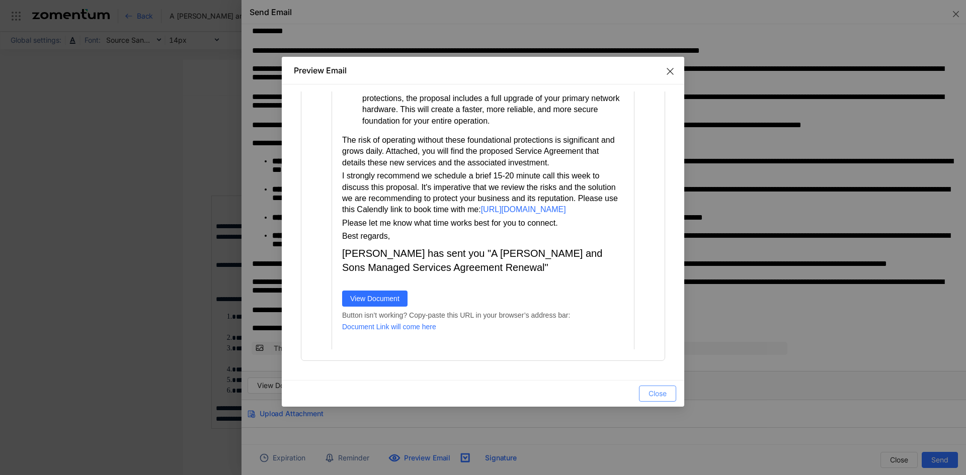
click at [653, 397] on span "Close" at bounding box center [658, 393] width 18 height 11
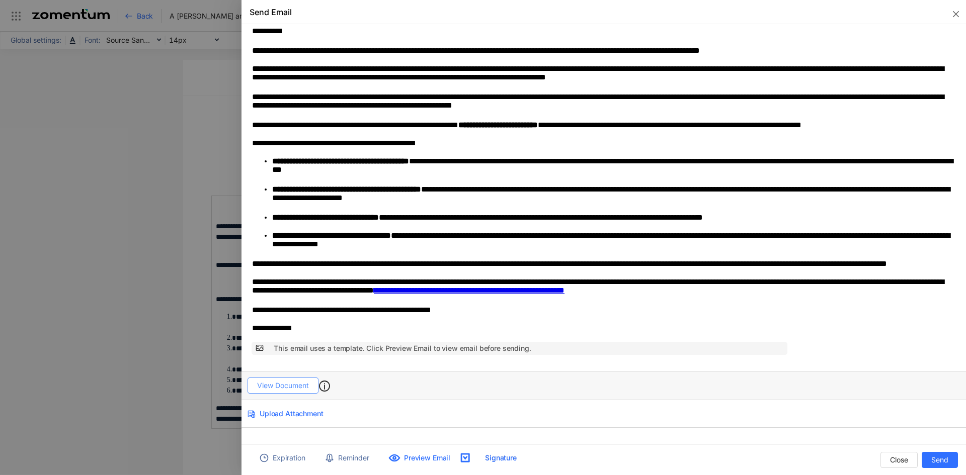
click at [275, 380] on button "View Document" at bounding box center [283, 386] width 71 height 16
click at [352, 460] on span "Reminder" at bounding box center [353, 458] width 31 height 11
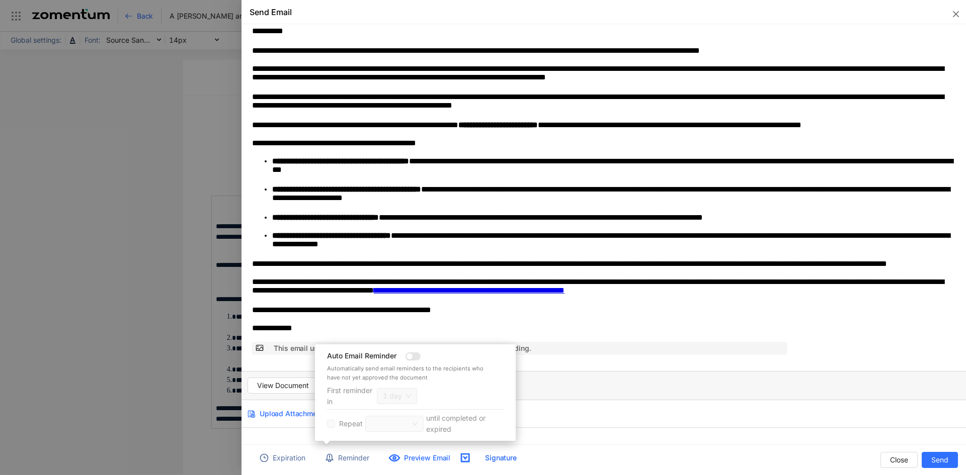
click at [611, 392] on div "View Document" at bounding box center [604, 385] width 725 height 29
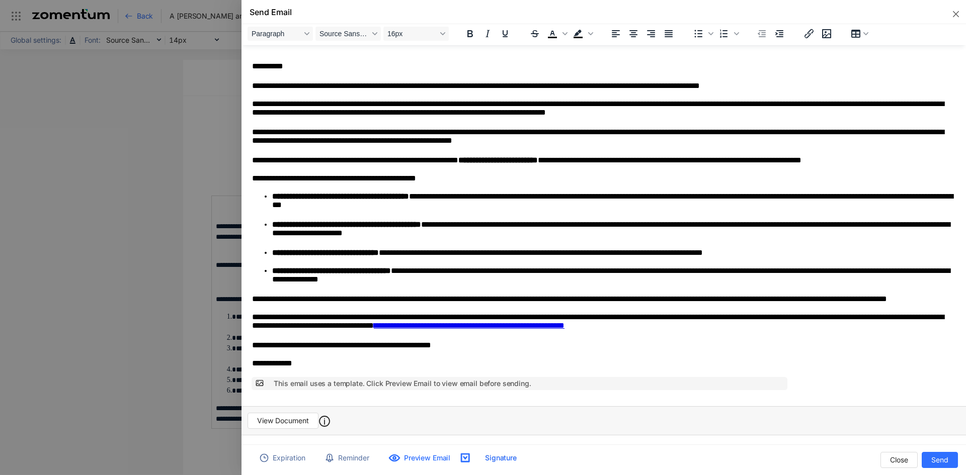
scroll to position [0, 0]
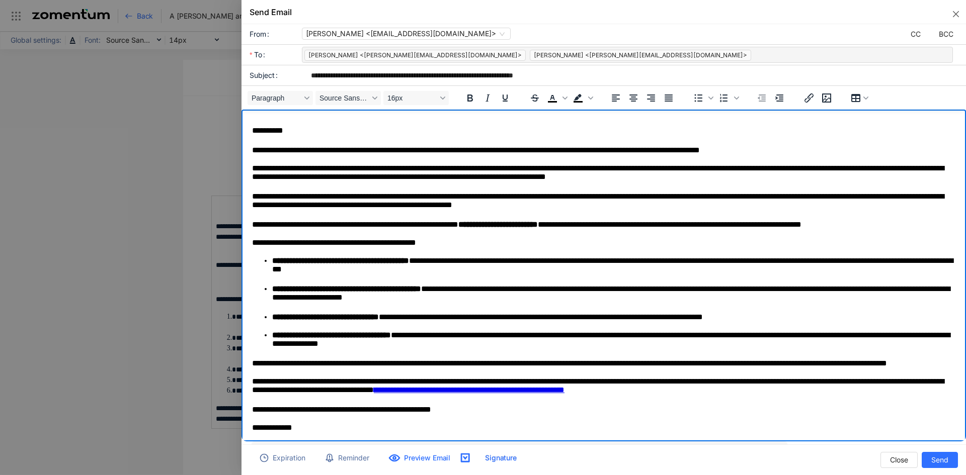
click at [253, 133] on p "**********" at bounding box center [603, 128] width 702 height 20
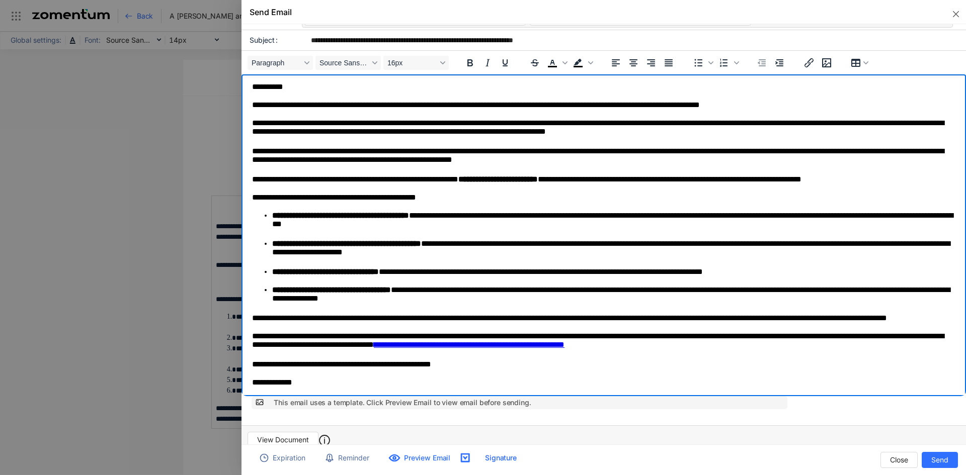
scroll to position [43, 0]
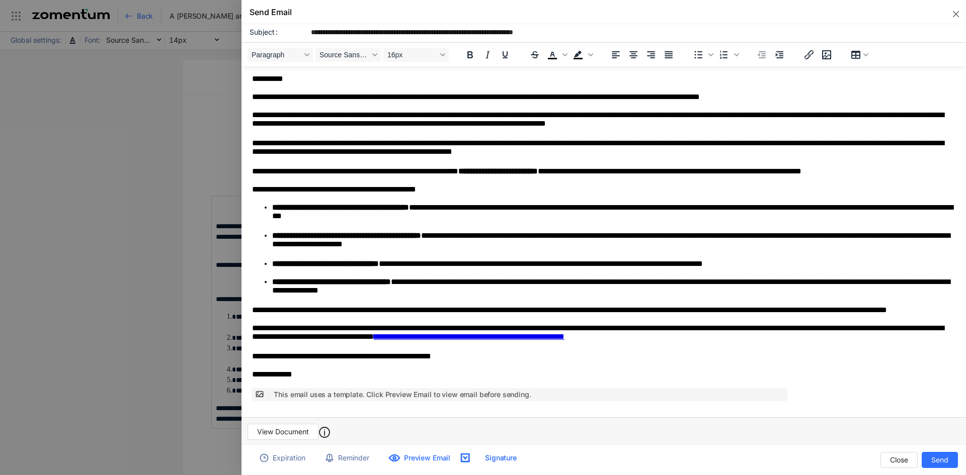
click at [419, 456] on span "Preview Email" at bounding box center [427, 458] width 46 height 10
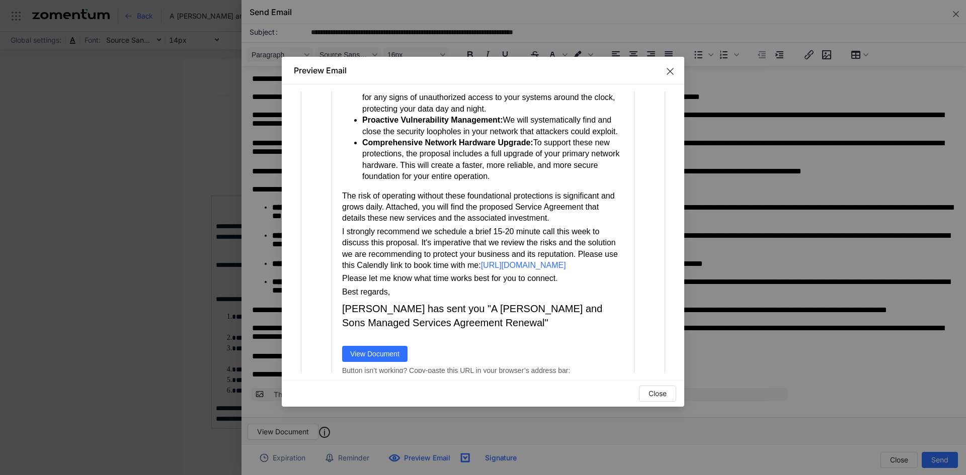
scroll to position [390, 0]
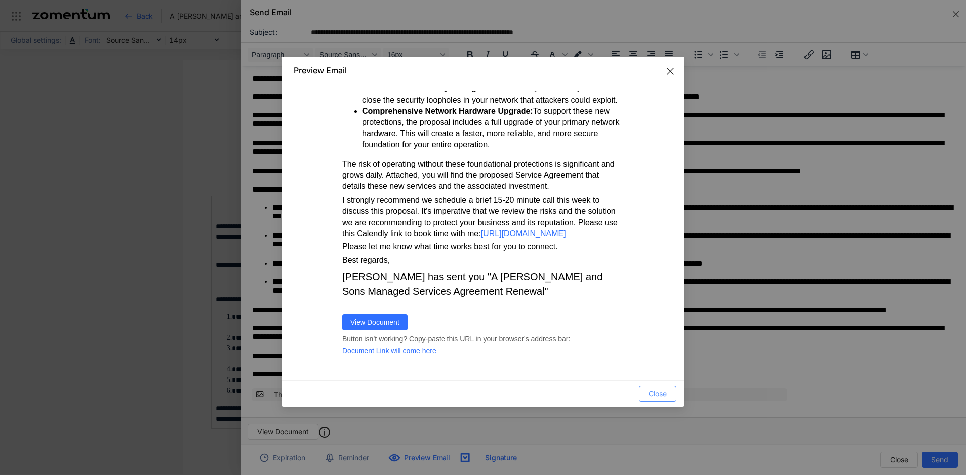
click at [658, 392] on span "Close" at bounding box center [658, 393] width 18 height 11
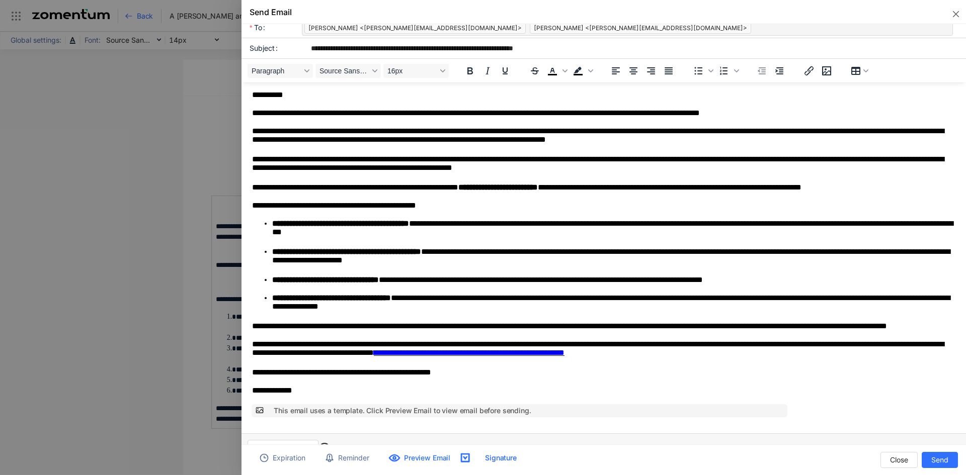
scroll to position [0, 0]
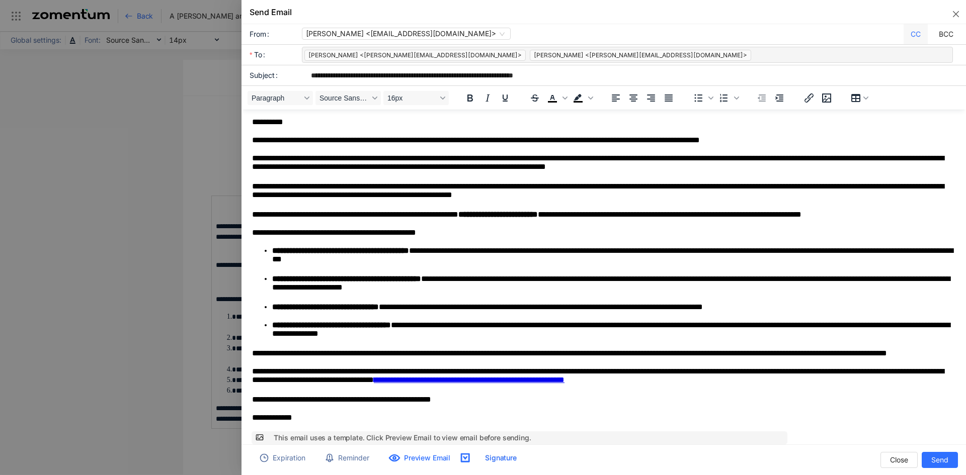
click at [908, 34] on div "CC" at bounding box center [916, 34] width 24 height 20
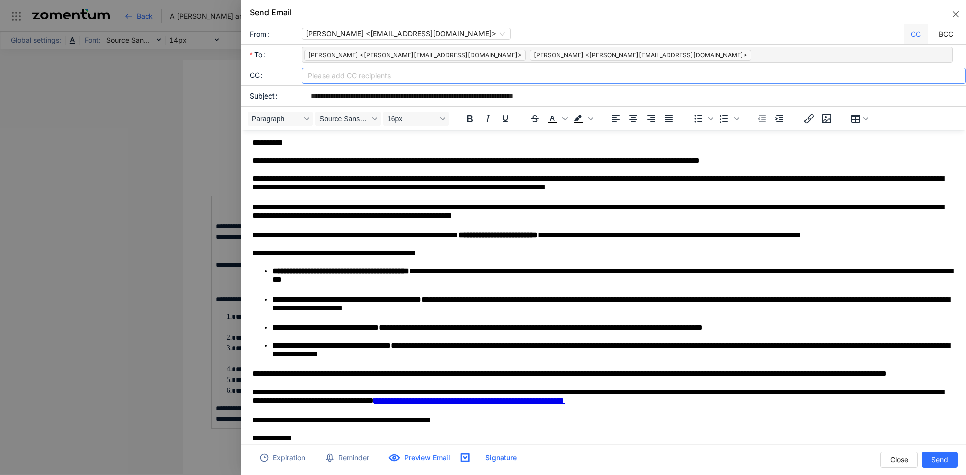
click at [390, 79] on div at bounding box center [633, 76] width 659 height 14
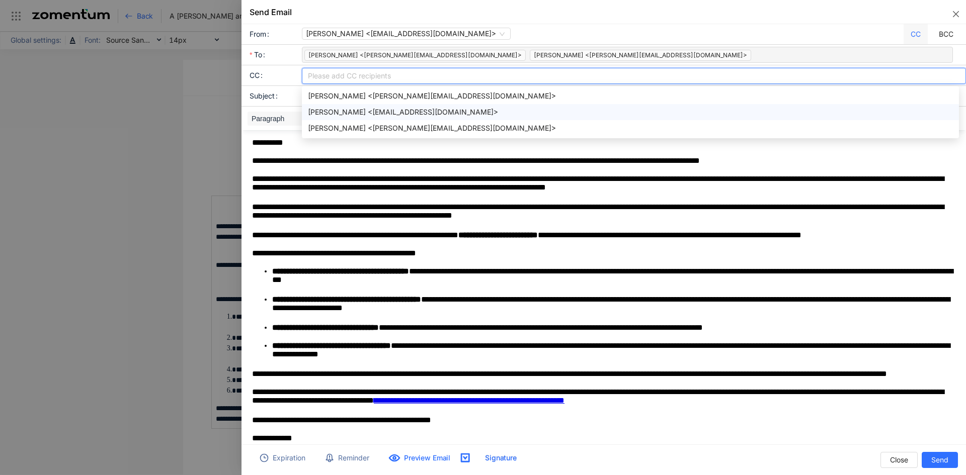
click at [391, 110] on div "[PERSON_NAME] <[EMAIL_ADDRESS][DOMAIN_NAME]>" at bounding box center [630, 112] width 645 height 11
click at [418, 113] on div "[PERSON_NAME] <[EMAIL_ADDRESS][DOMAIN_NAME]>" at bounding box center [627, 111] width 638 height 11
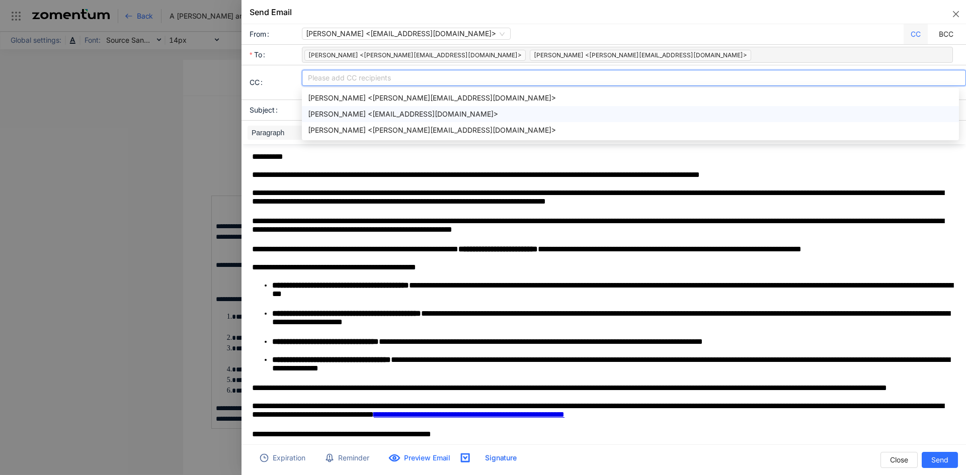
click at [428, 115] on div "[PERSON_NAME] <[EMAIL_ADDRESS][DOMAIN_NAME]>" at bounding box center [630, 114] width 645 height 11
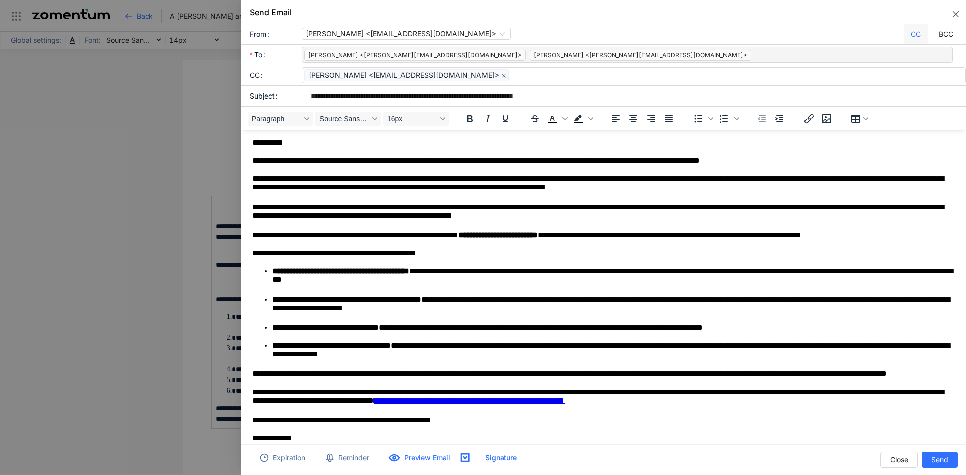
click at [754, 22] on div "Send Email" at bounding box center [604, 12] width 725 height 24
click at [936, 464] on span "Send" at bounding box center [939, 460] width 17 height 11
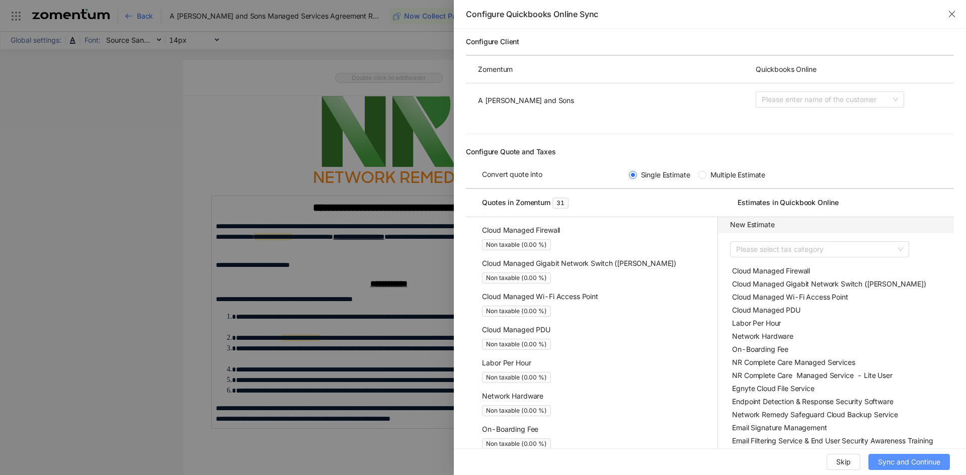
click at [901, 455] on button "Sync and Continue" at bounding box center [909, 462] width 82 height 16
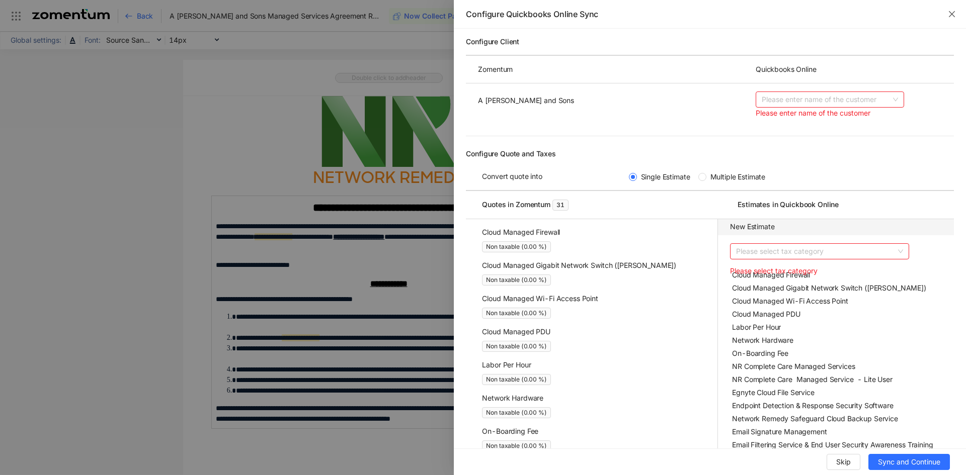
click at [837, 94] on input "A [PERSON_NAME] and Sons" at bounding box center [826, 99] width 129 height 15
click at [830, 117] on span "Push A [PERSON_NAME] and Sons to QBO" at bounding box center [819, 125] width 124 height 20
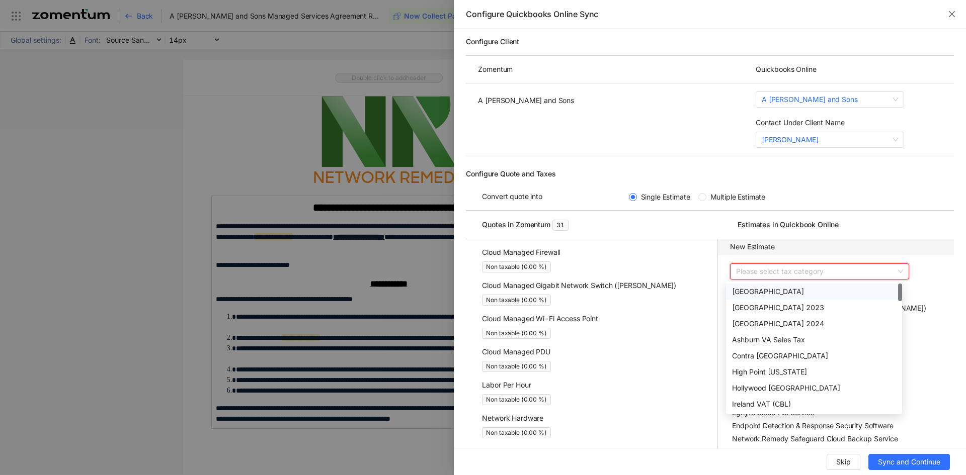
click at [819, 266] on input "search" at bounding box center [816, 271] width 160 height 15
click at [803, 272] on input "search" at bounding box center [816, 271] width 160 height 15
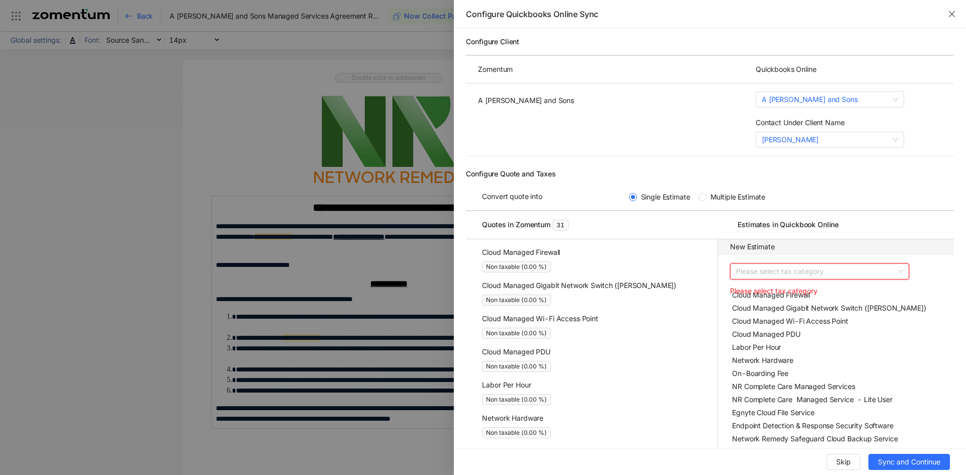
click at [803, 272] on input "search" at bounding box center [816, 271] width 160 height 15
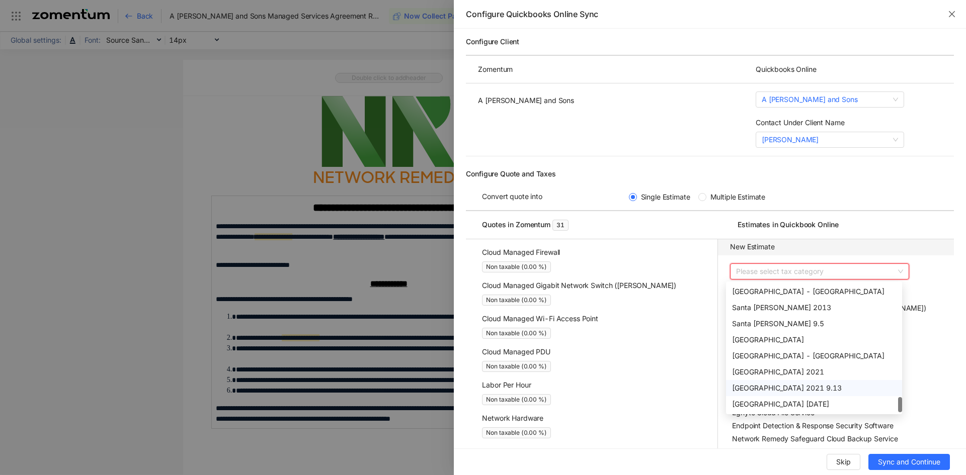
scroll to position [189, 0]
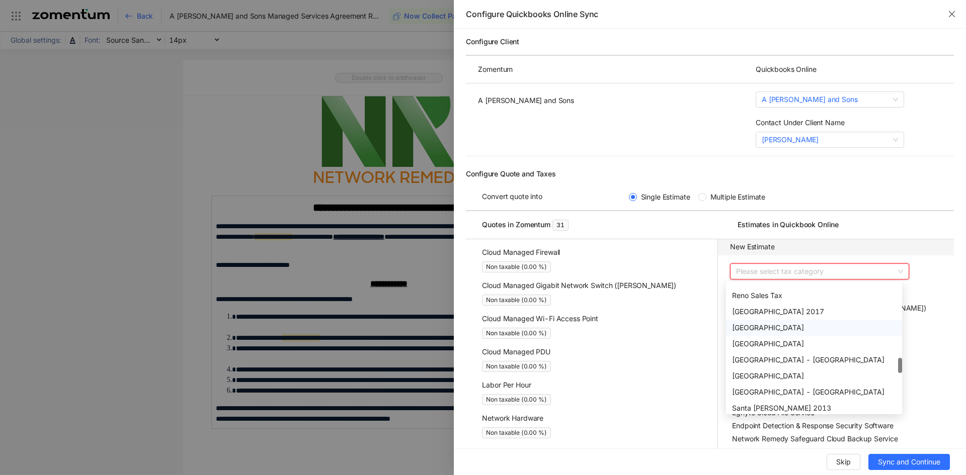
click at [775, 331] on div "[GEOGRAPHIC_DATA]" at bounding box center [814, 328] width 164 height 11
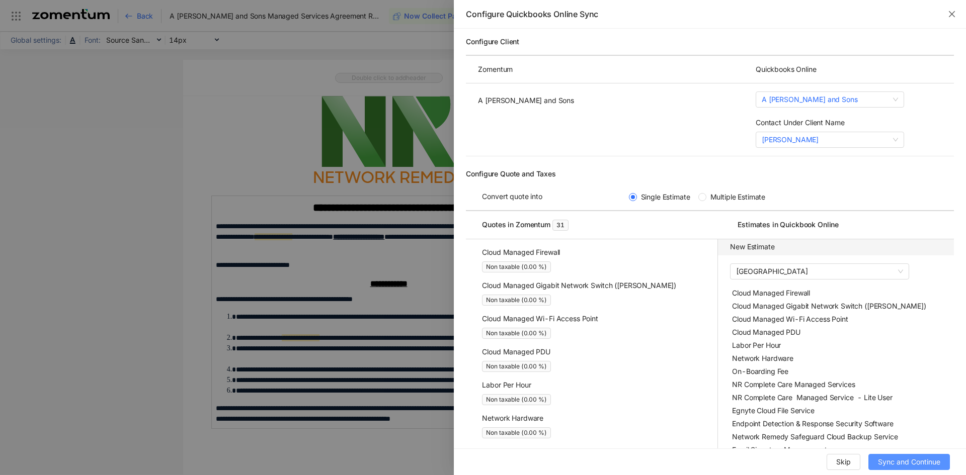
click at [885, 459] on span "Sync and Continue" at bounding box center [909, 462] width 62 height 11
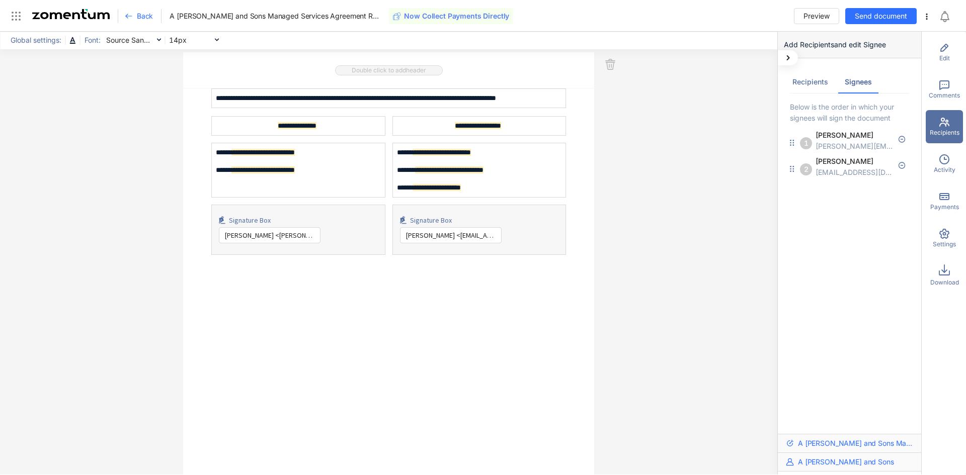
scroll to position [4327, 0]
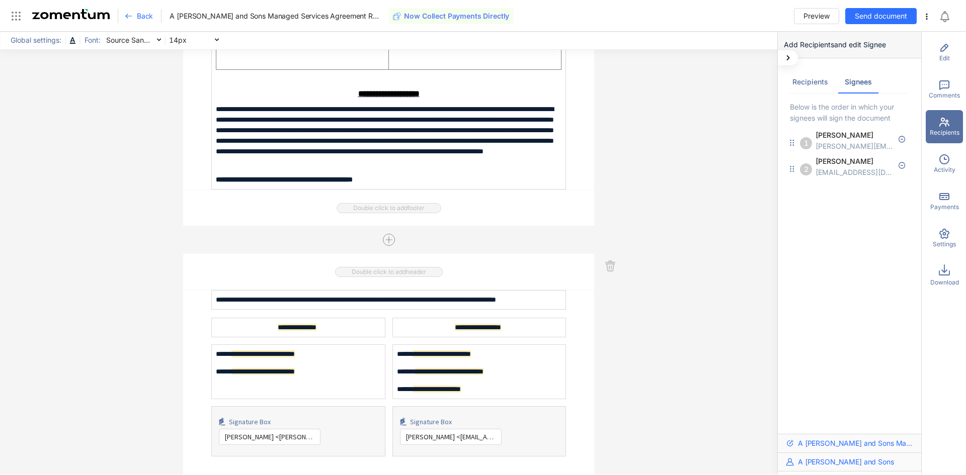
click at [142, 18] on span "Back" at bounding box center [145, 16] width 16 height 10
click at [137, 15] on span "Back" at bounding box center [145, 16] width 16 height 10
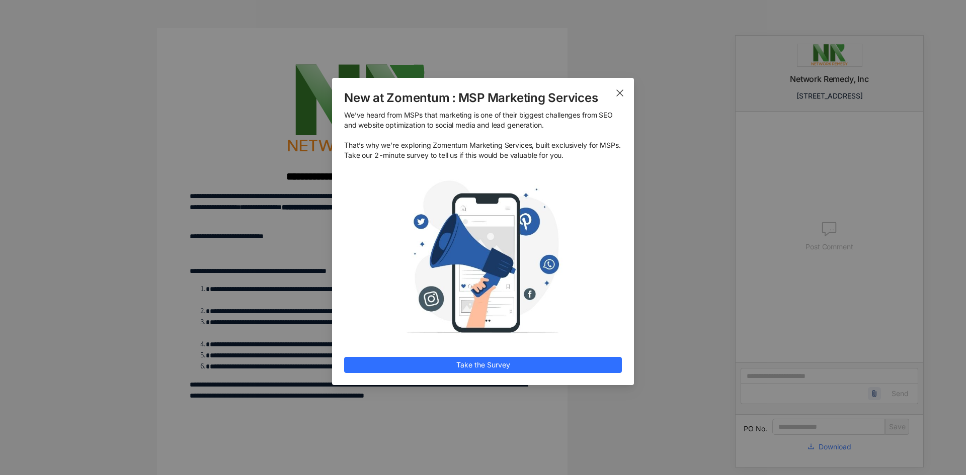
click at [617, 98] on span "Close" at bounding box center [620, 92] width 28 height 28
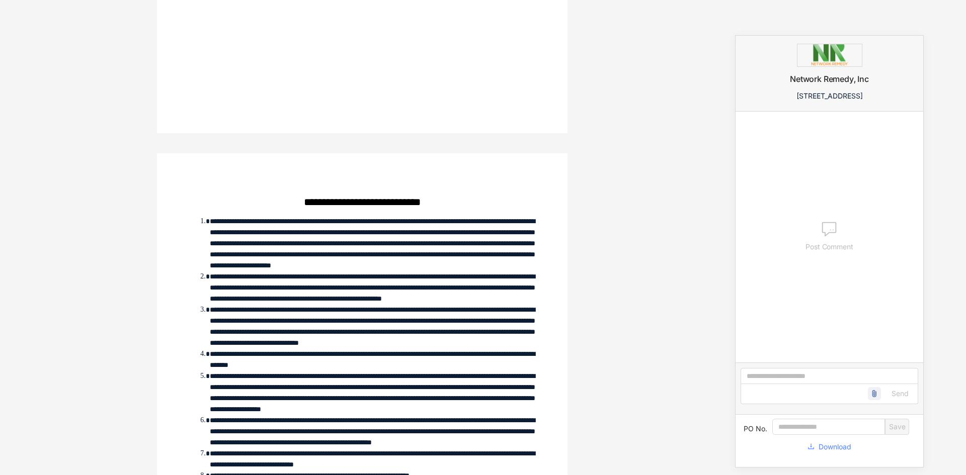
click at [609, 301] on div "**********" at bounding box center [362, 237] width 725 height 475
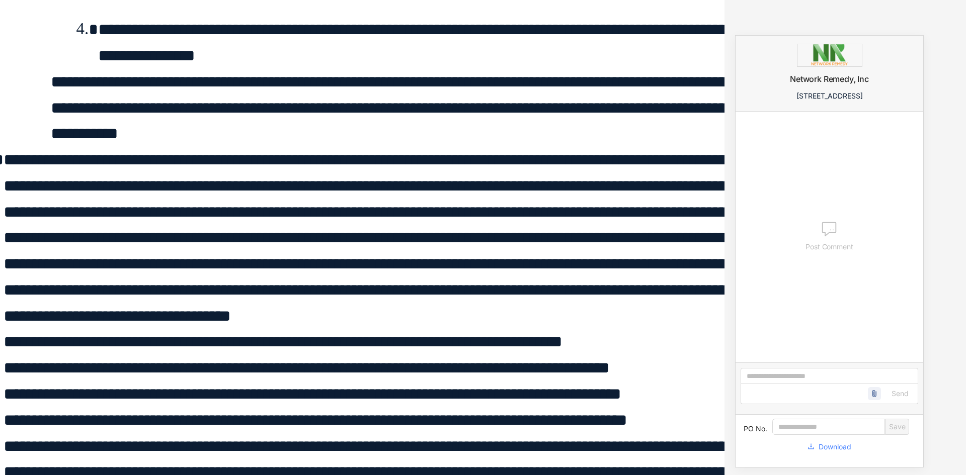
scroll to position [7375, 0]
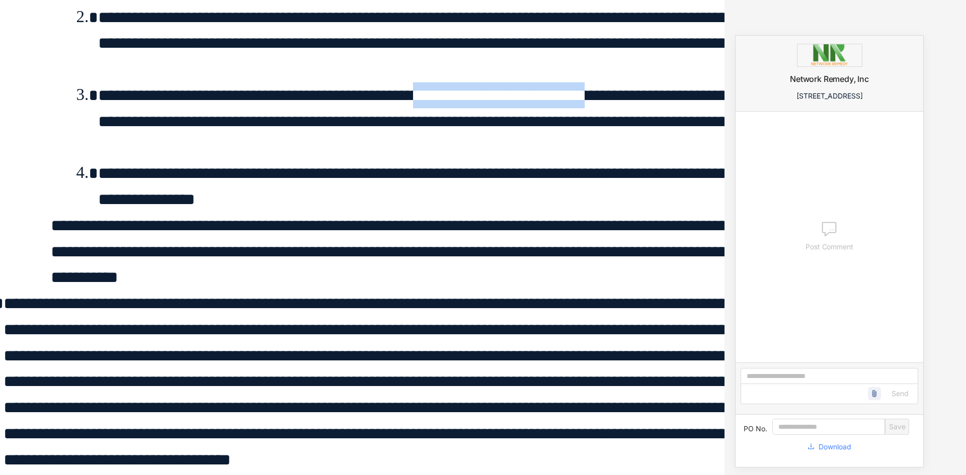
drag, startPoint x: 465, startPoint y: 100, endPoint x: 266, endPoint y: 0, distance: 222.8
click at [644, 107] on li "**********" at bounding box center [433, 122] width 670 height 78
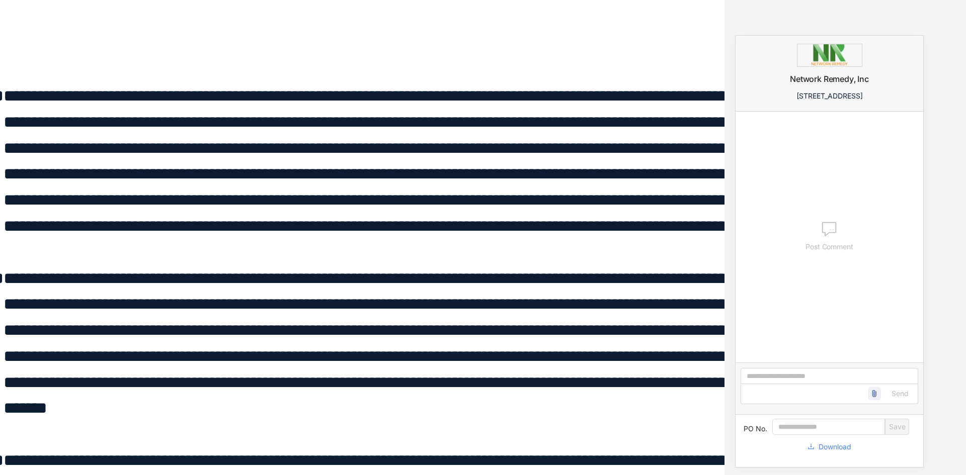
scroll to position [4809, 0]
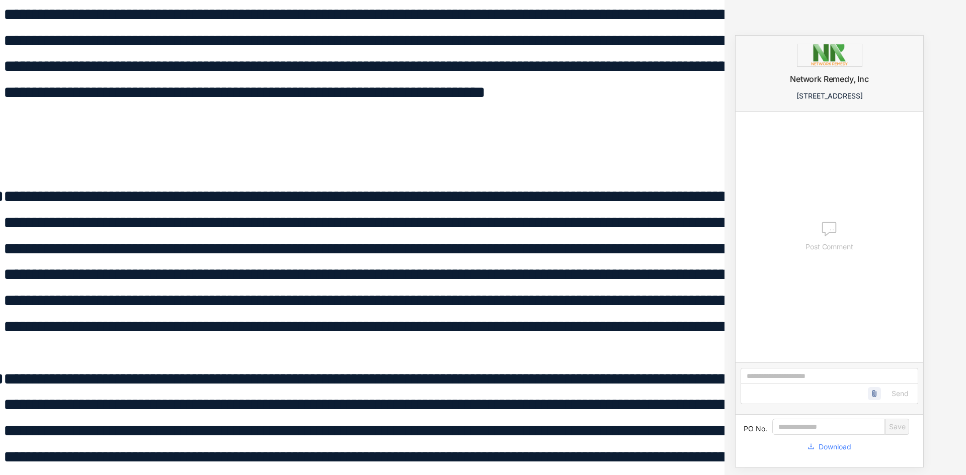
click at [882, 25] on div "**********" at bounding box center [483, 237] width 966 height 475
click at [829, 448] on span "Download" at bounding box center [835, 447] width 33 height 11
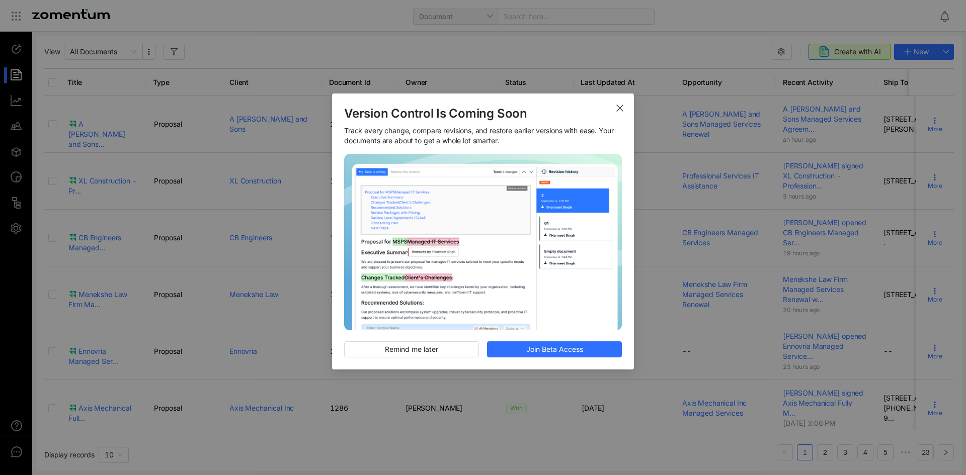
click at [612, 109] on span "Close" at bounding box center [620, 108] width 28 height 28
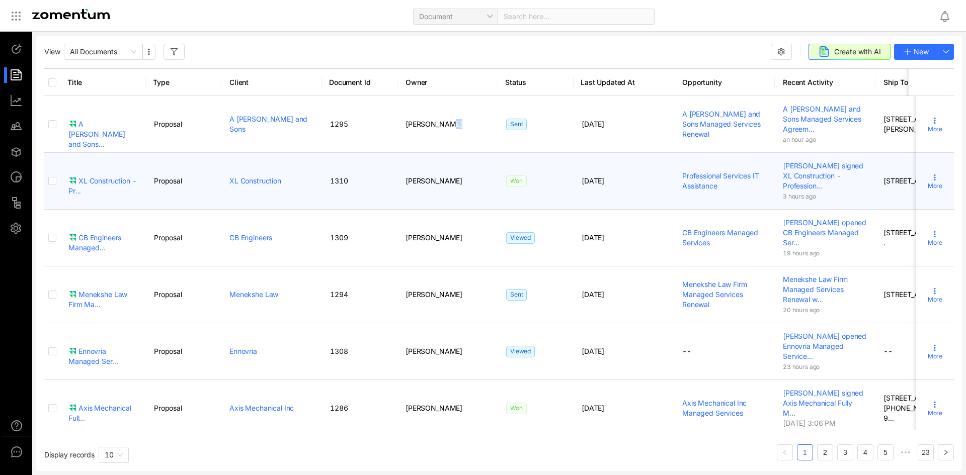
drag, startPoint x: 511, startPoint y: 121, endPoint x: 354, endPoint y: 206, distance: 178.1
click at [406, 178] on tbody "A Tarantino and Sons... Proposal A Tarantino and Sons 1295 Amon Prasad Sent 09/…" at bounding box center [521, 375] width 954 height 558
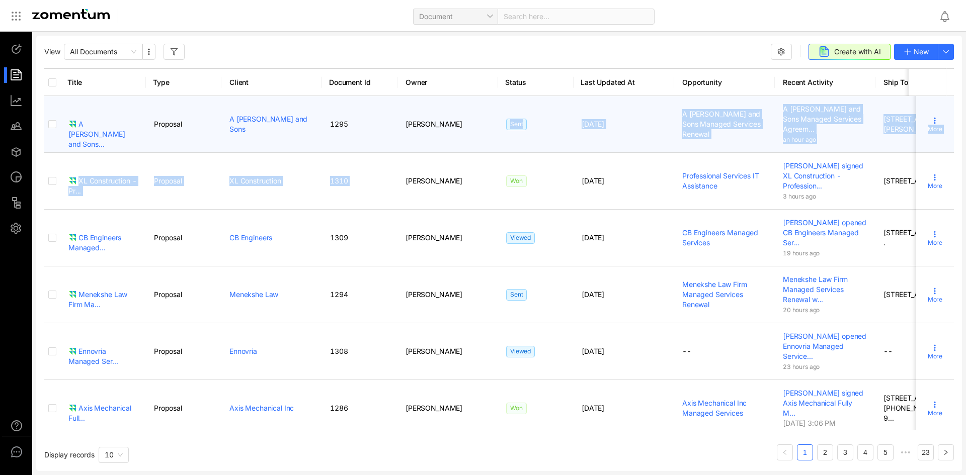
click at [549, 147] on td "Sent" at bounding box center [535, 124] width 75 height 57
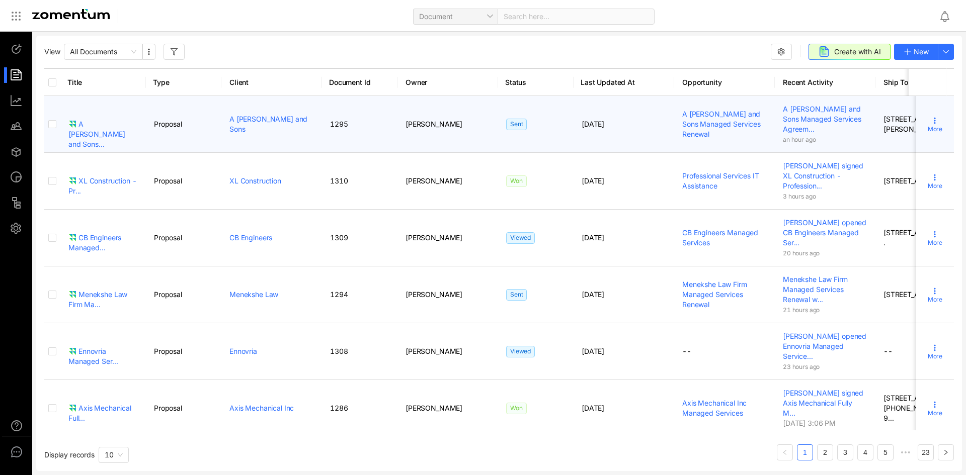
click at [91, 120] on div "A [PERSON_NAME] and Sons..." at bounding box center [102, 134] width 69 height 30
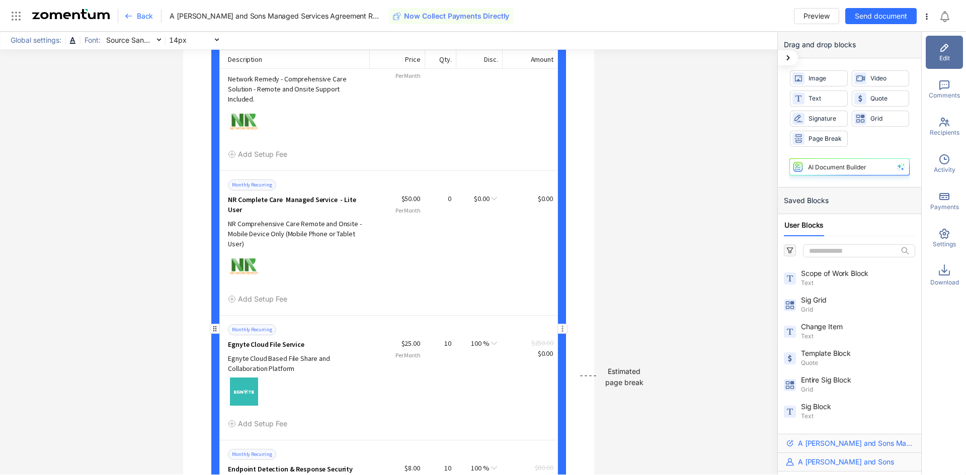
scroll to position [10013, 0]
drag, startPoint x: 225, startPoint y: 352, endPoint x: 303, endPoint y: 391, distance: 87.5
click at [275, 349] on span "Egnyte Cloud File Service" at bounding box center [266, 344] width 76 height 10
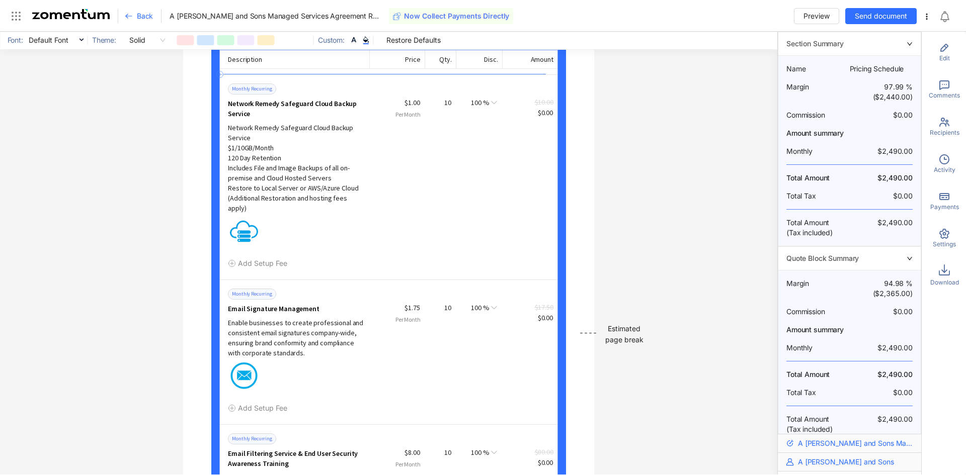
scroll to position [10516, 0]
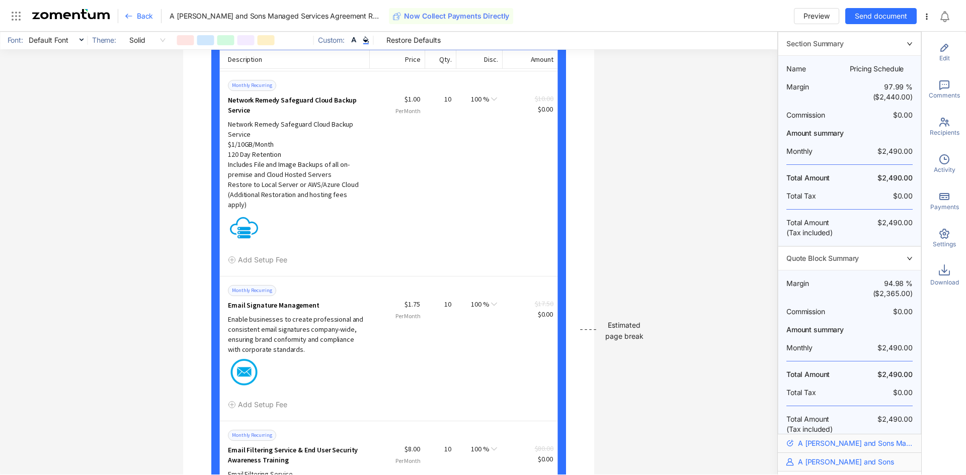
drag, startPoint x: 141, startPoint y: 15, endPoint x: 151, endPoint y: 11, distance: 10.4
click at [80, 117] on div "**********" at bounding box center [388, 253] width 777 height 443
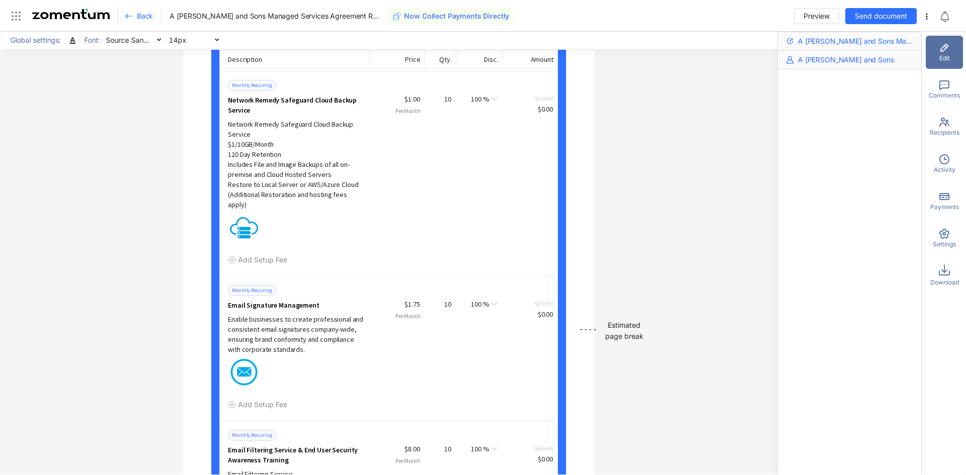
click at [145, 13] on span "Back" at bounding box center [145, 16] width 16 height 10
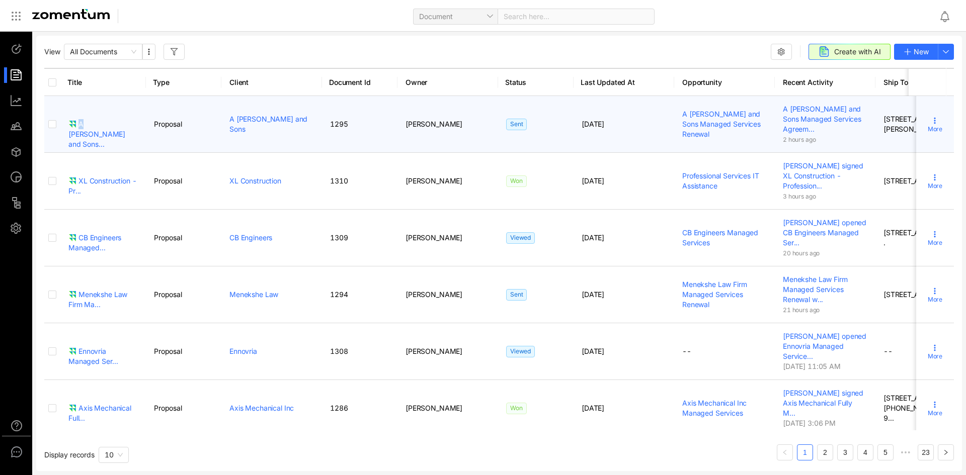
click at [83, 119] on td "A [PERSON_NAME] and Sons..." at bounding box center [103, 124] width 86 height 57
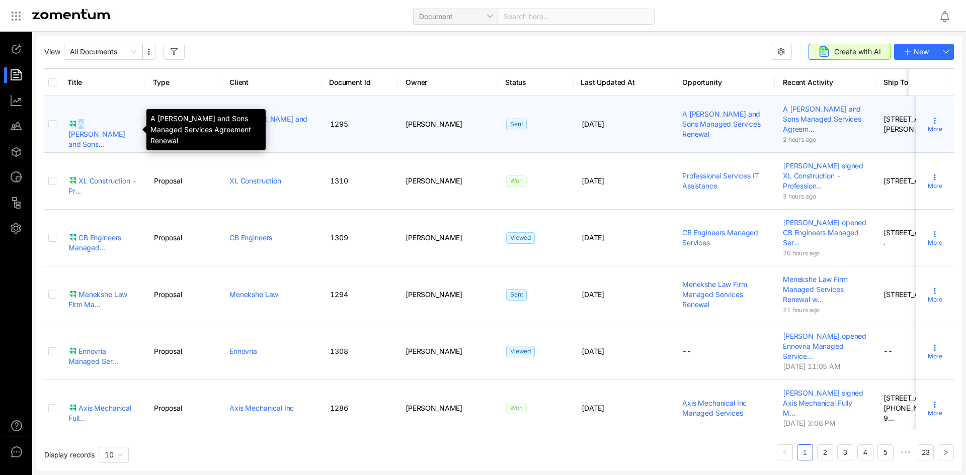
click at [85, 122] on div "A [PERSON_NAME] and Sons..." at bounding box center [102, 134] width 69 height 30
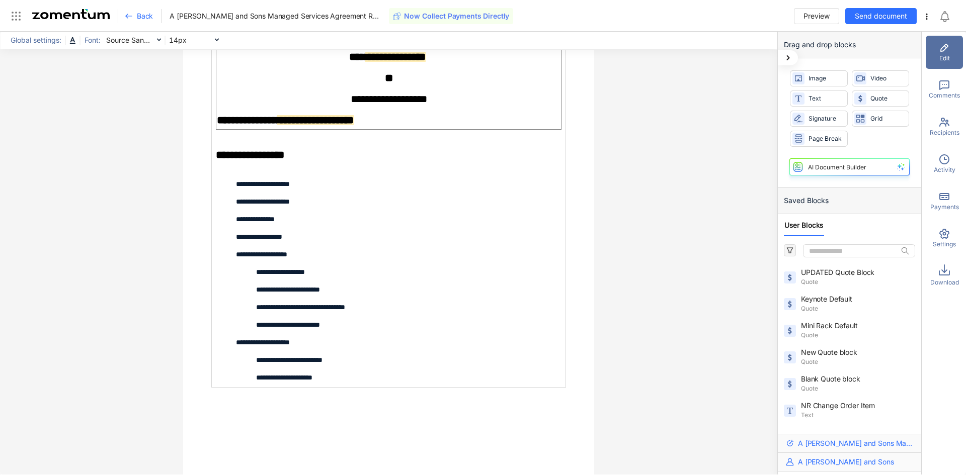
scroll to position [8000, 0]
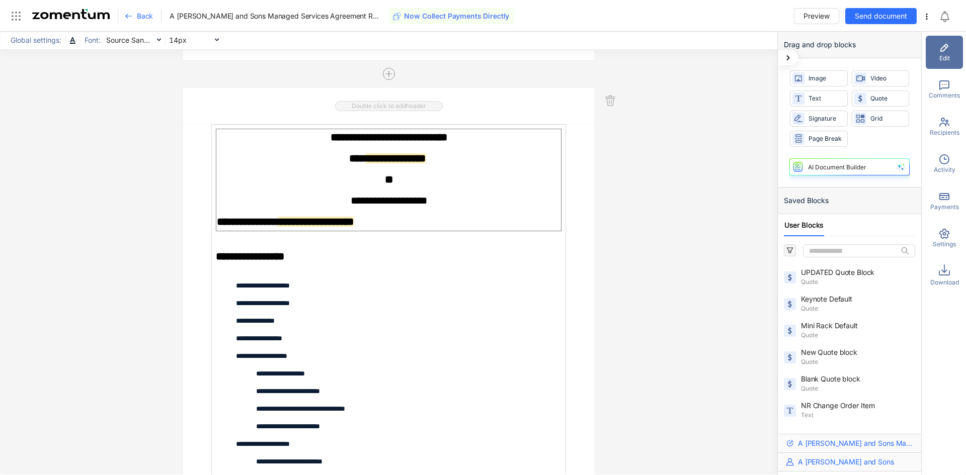
drag, startPoint x: 136, startPoint y: 9, endPoint x: 135, endPoint y: 15, distance: 6.1
click at [136, 12] on div "Back A Tarantino and Sons Managed Services Agreement Renewal Now Collect Paymen…" at bounding box center [323, 16] width 380 height 16
click at [135, 15] on div "Back" at bounding box center [143, 16] width 37 height 14
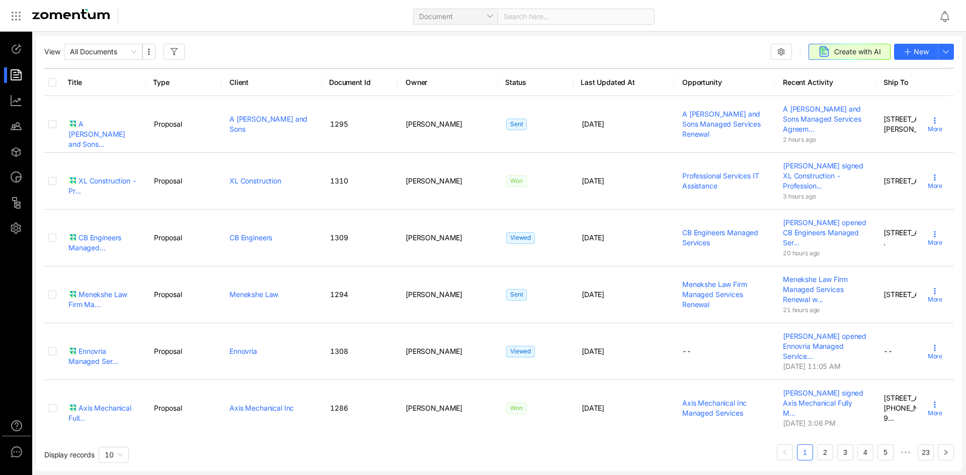
click at [21, 41] on ul at bounding box center [16, 139] width 33 height 214
click at [20, 50] on div at bounding box center [21, 50] width 22 height 16
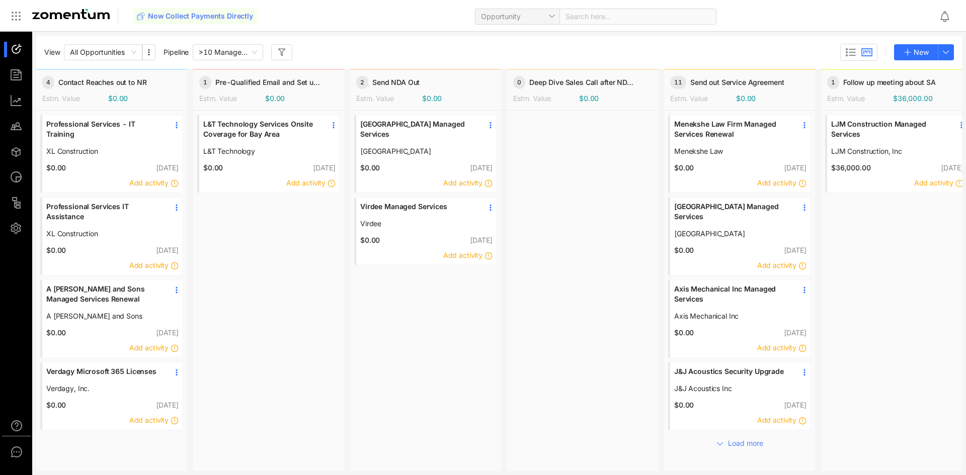
click at [89, 286] on span "A [PERSON_NAME] and Sons Managed Services Renewal" at bounding box center [104, 294] width 116 height 20
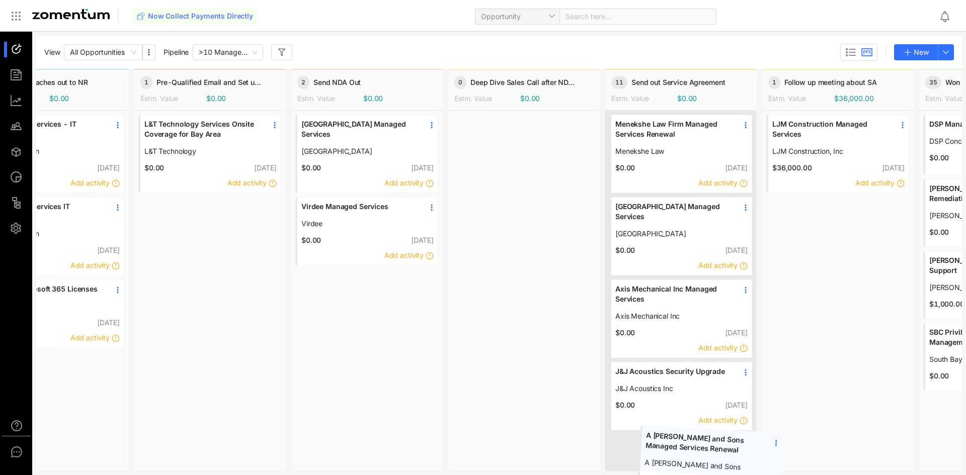
scroll to position [45, 59]
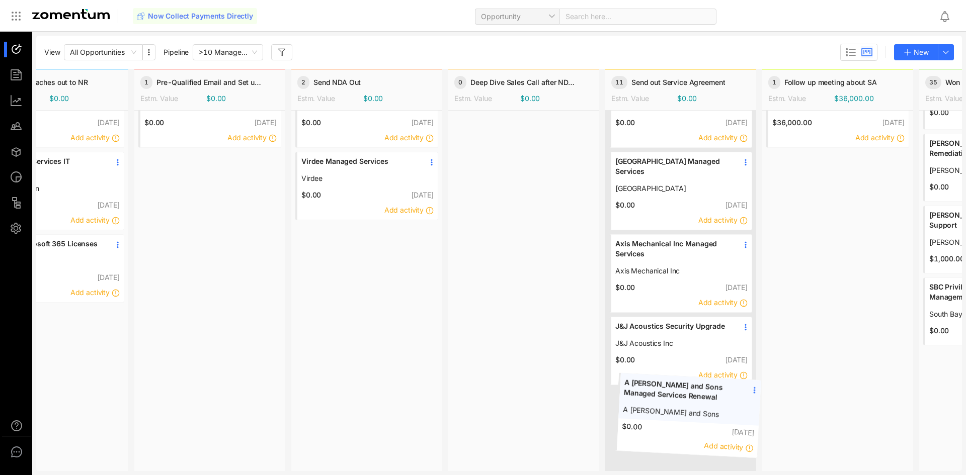
drag, startPoint x: 88, startPoint y: 308, endPoint x: 664, endPoint y: 406, distance: 584.7
click at [664, 405] on div "4 Contact Reaches out to NR Estm. Value $0.00 Professional Services - IT Traini…" at bounding box center [499, 270] width 926 height 402
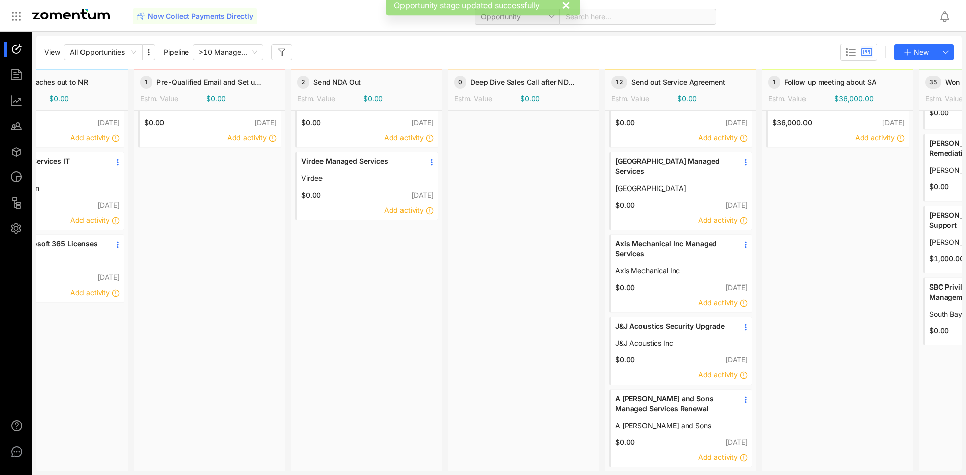
scroll to position [73, 59]
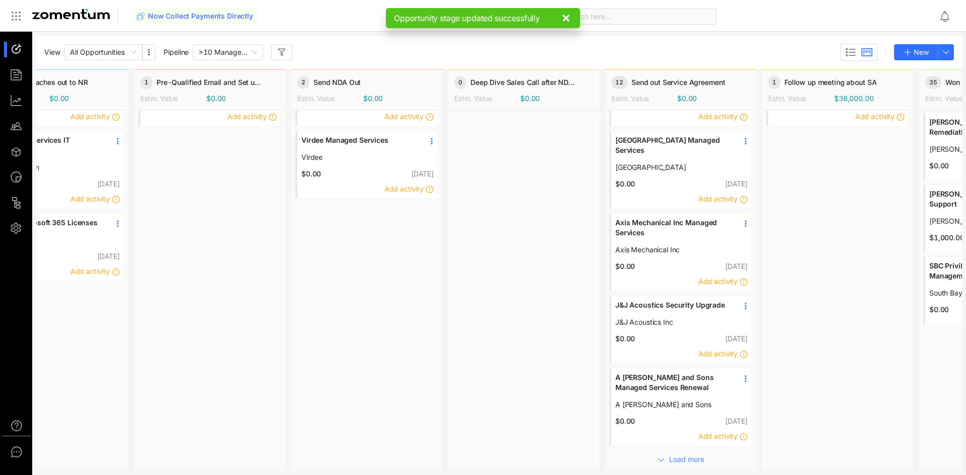
click at [681, 373] on span "A [PERSON_NAME] and Sons Managed Services Renewal" at bounding box center [673, 383] width 116 height 20
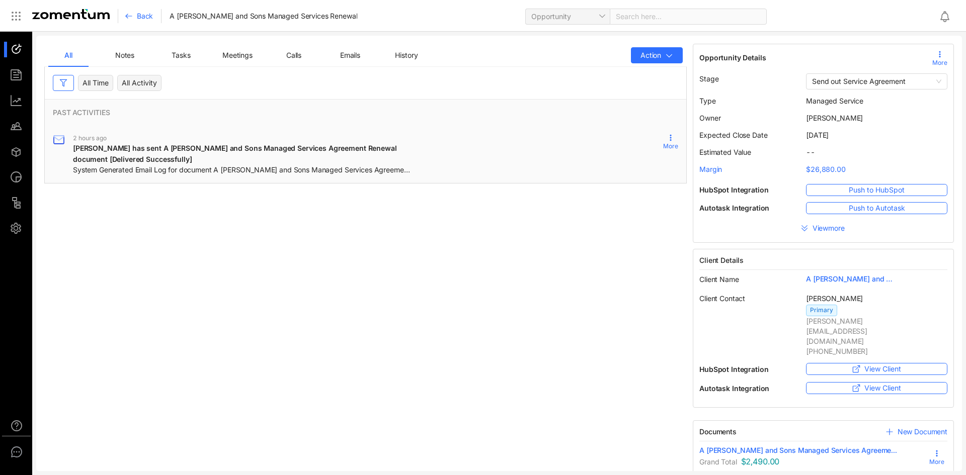
click at [690, 49] on div "Opportunity Details More Stage Send out Service Agreement Type Managed Service …" at bounding box center [823, 143] width 267 height 199
click at [668, 59] on button "Action" at bounding box center [657, 55] width 52 height 16
click at [635, 202] on span "Send Email" at bounding box center [639, 198] width 60 height 11
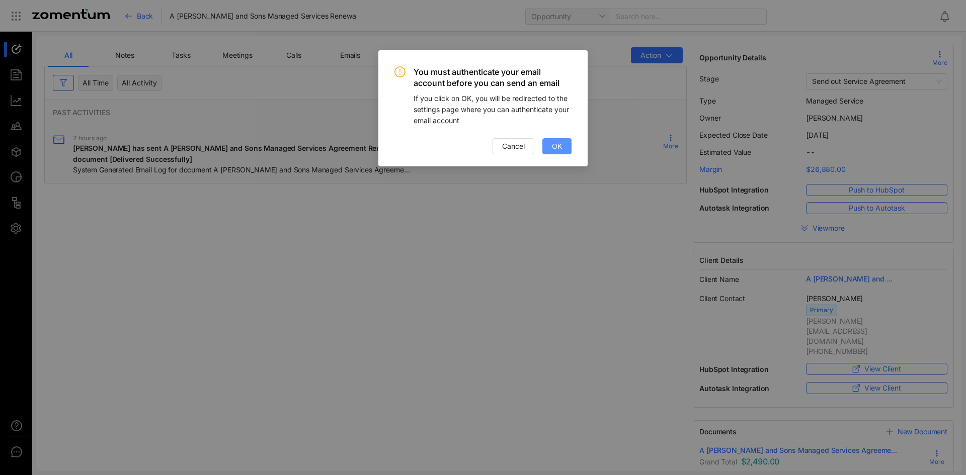
click at [550, 144] on button "OK" at bounding box center [556, 146] width 29 height 16
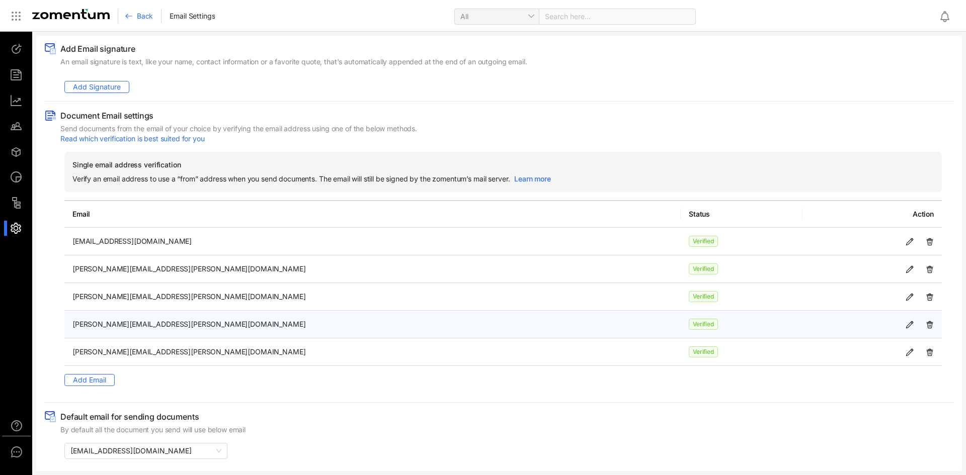
scroll to position [76, 0]
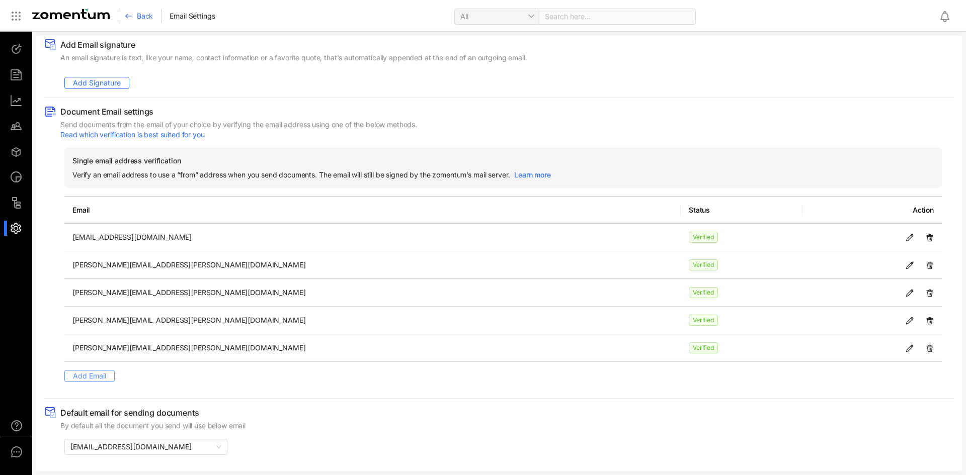
click at [91, 372] on span "Add Email" at bounding box center [89, 376] width 33 height 11
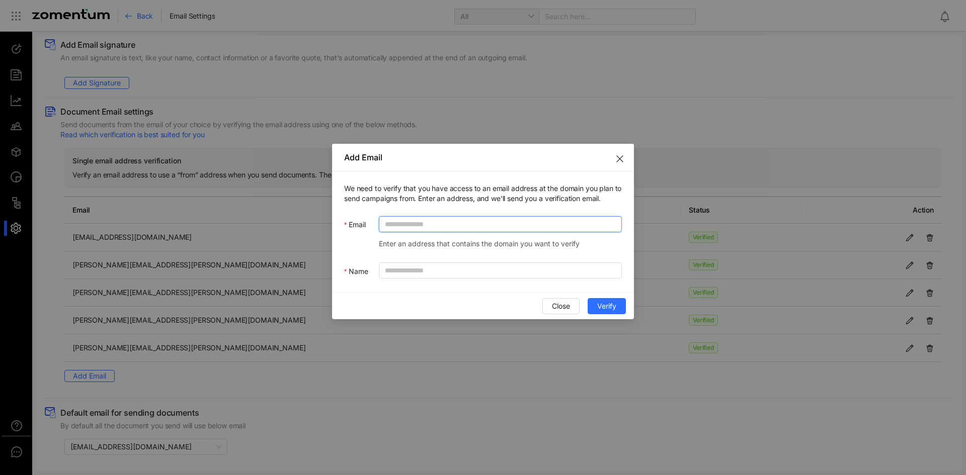
click at [483, 217] on input "Email" at bounding box center [500, 224] width 243 height 16
click at [498, 224] on input "Email" at bounding box center [500, 224] width 243 height 16
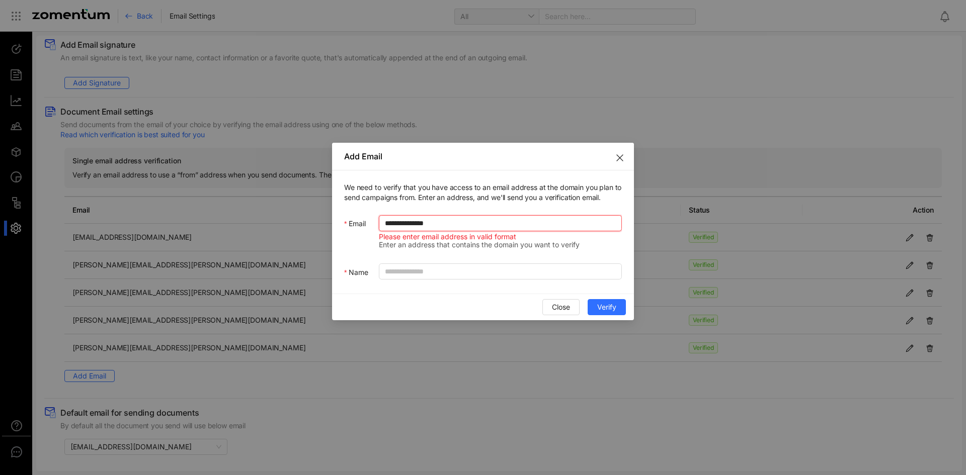
type input "**********"
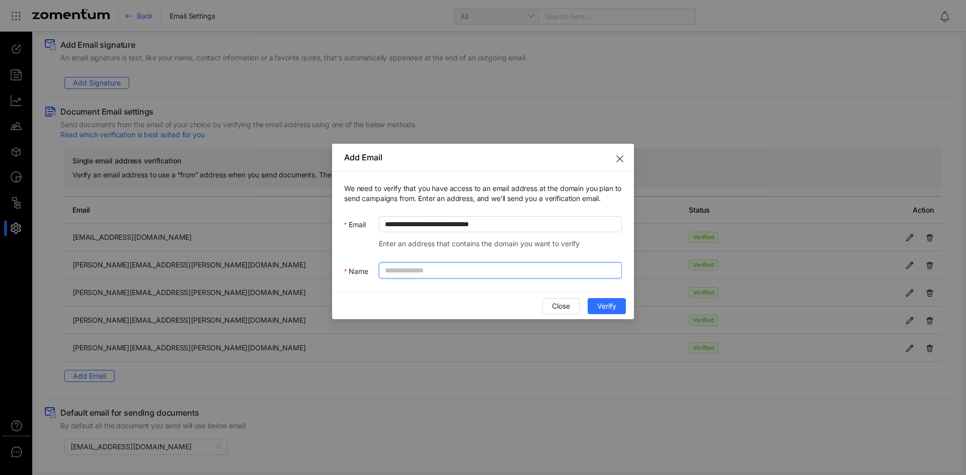
click at [471, 269] on input "Name" at bounding box center [500, 271] width 243 height 16
type input "**********"
click at [613, 306] on span "Verify" at bounding box center [606, 306] width 19 height 11
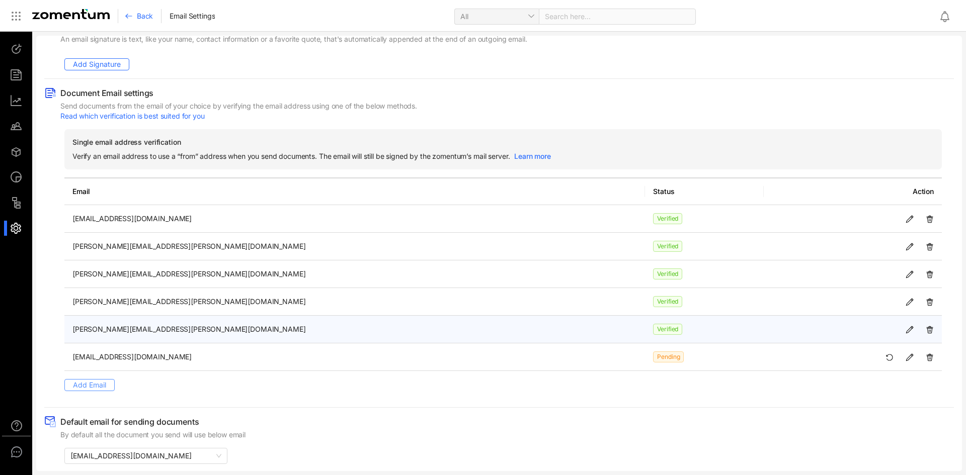
scroll to position [104, 0]
